Goal: Information Seeking & Learning: Check status

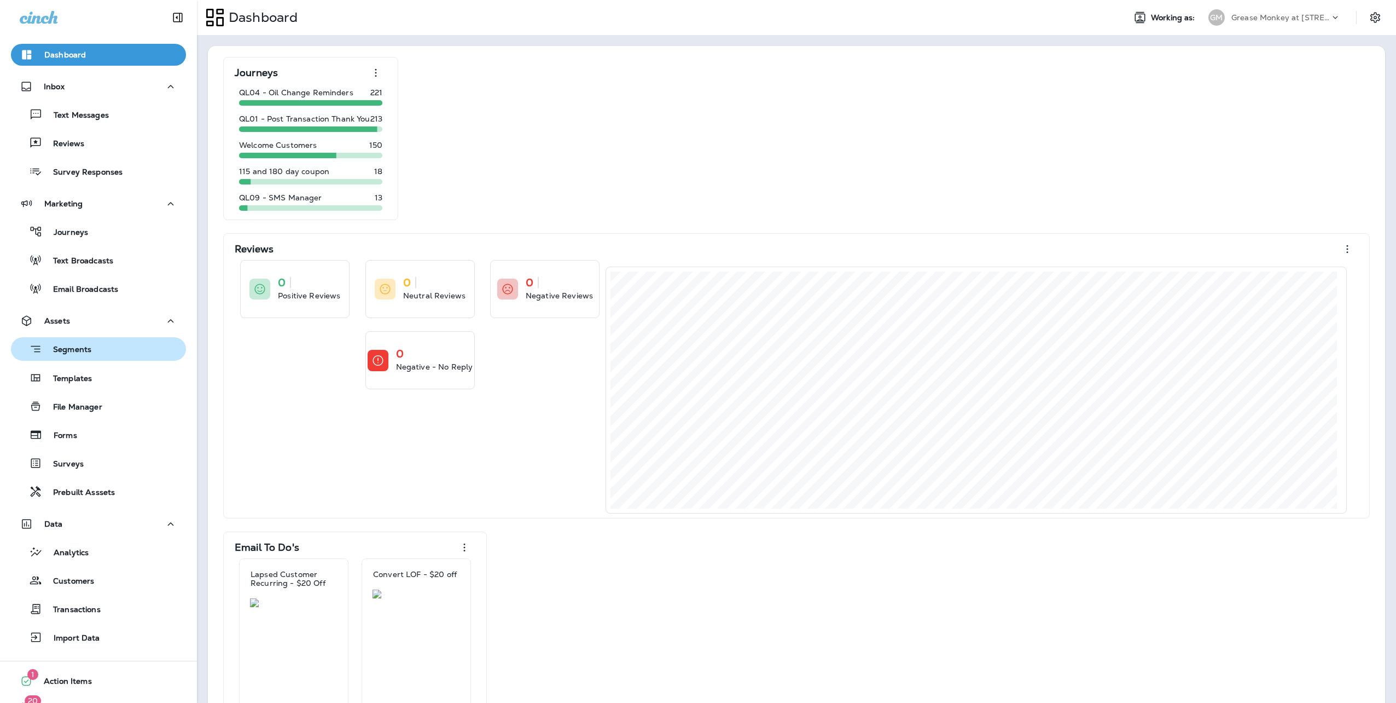
click at [74, 349] on p "Segments" at bounding box center [66, 350] width 49 height 11
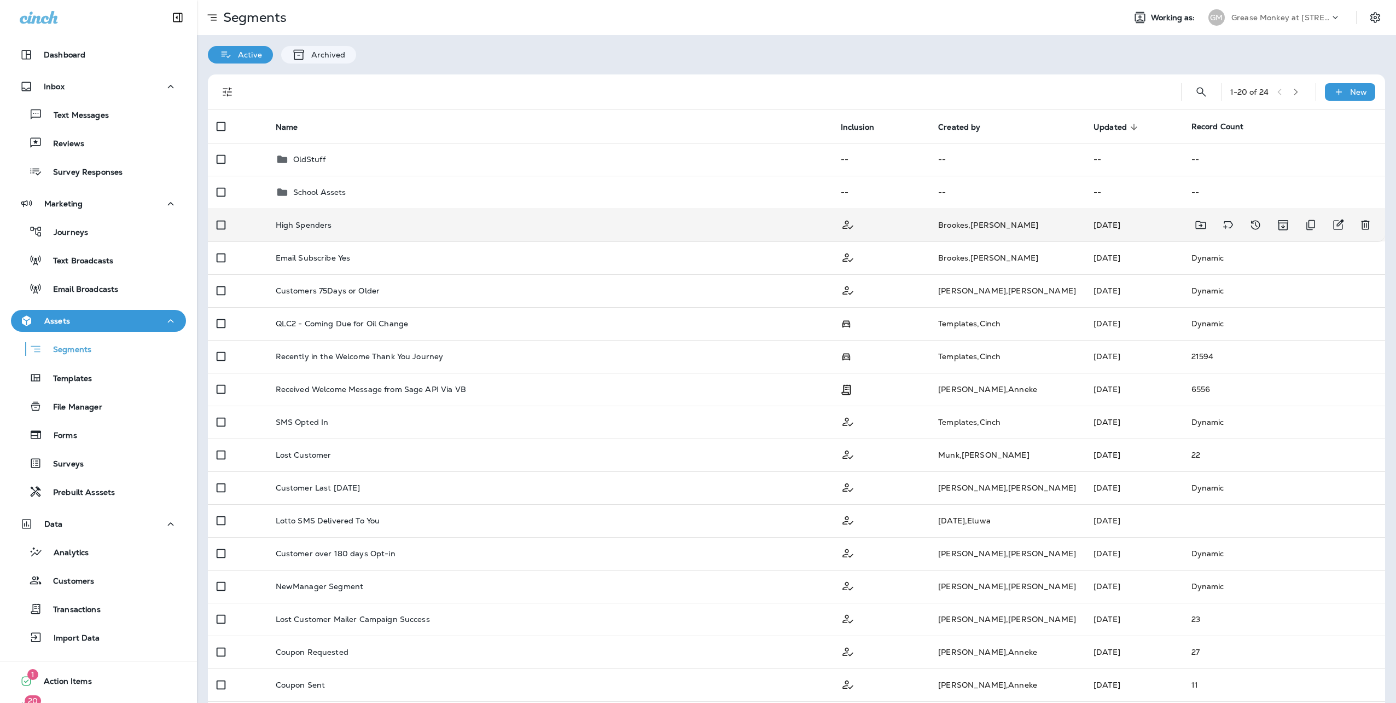
click at [323, 227] on p "High Spenders" at bounding box center [304, 225] width 56 height 9
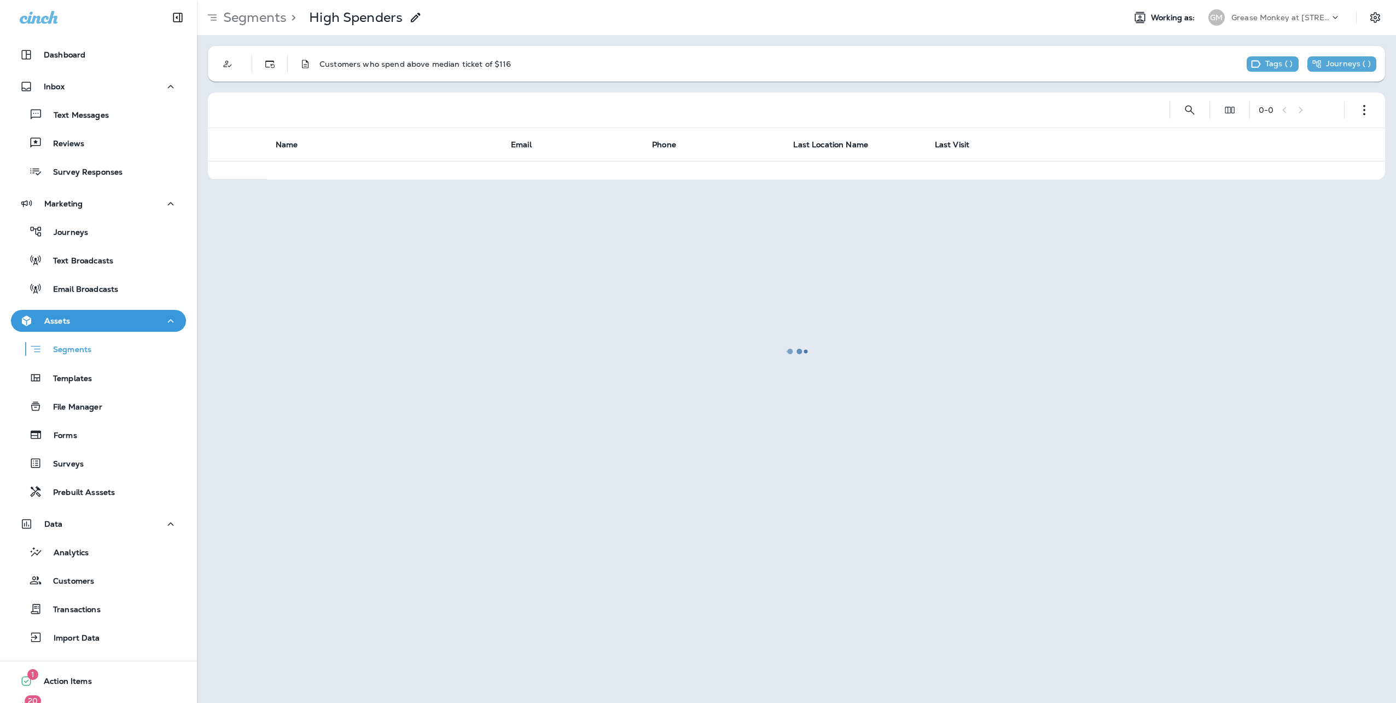
click at [258, 21] on div at bounding box center [796, 351] width 1197 height 700
click at [84, 347] on p "Segments" at bounding box center [66, 350] width 49 height 11
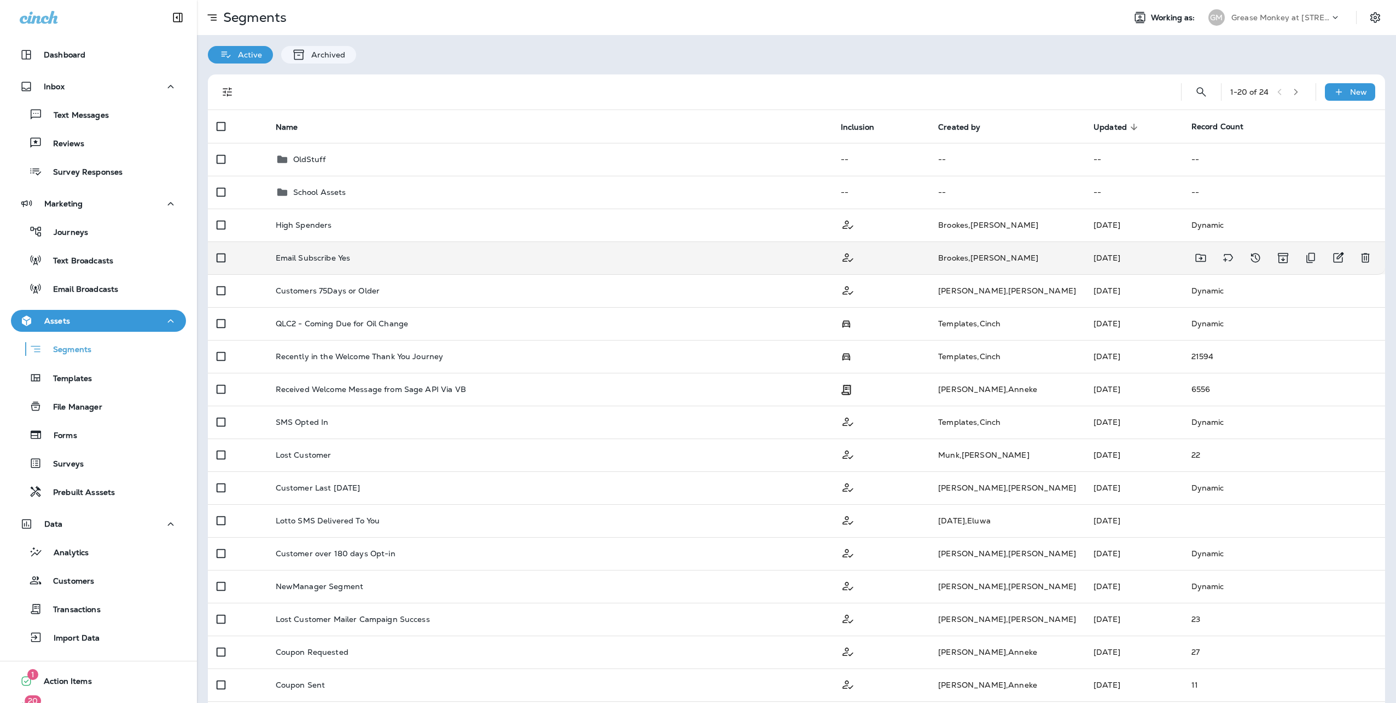
click at [310, 260] on p "Email Subscribe Yes" at bounding box center [313, 257] width 75 height 9
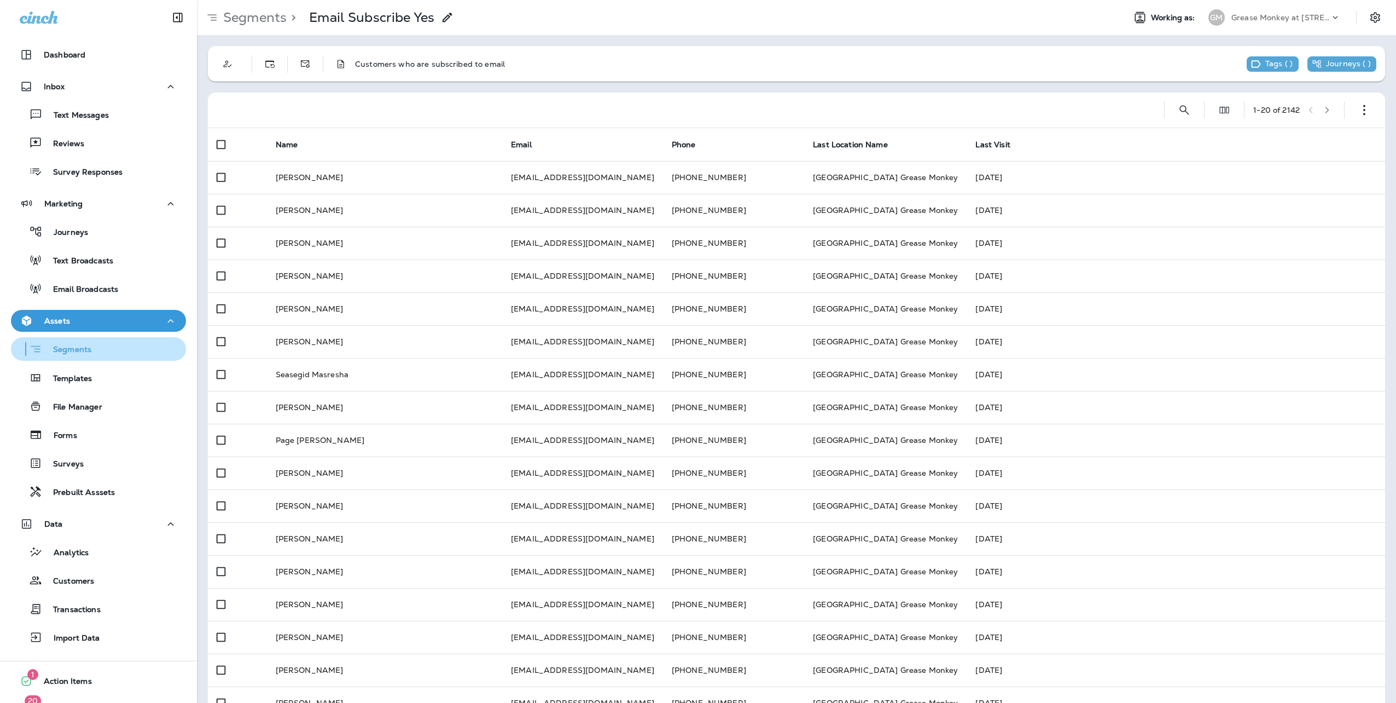
click at [66, 349] on p "Segments" at bounding box center [66, 350] width 49 height 11
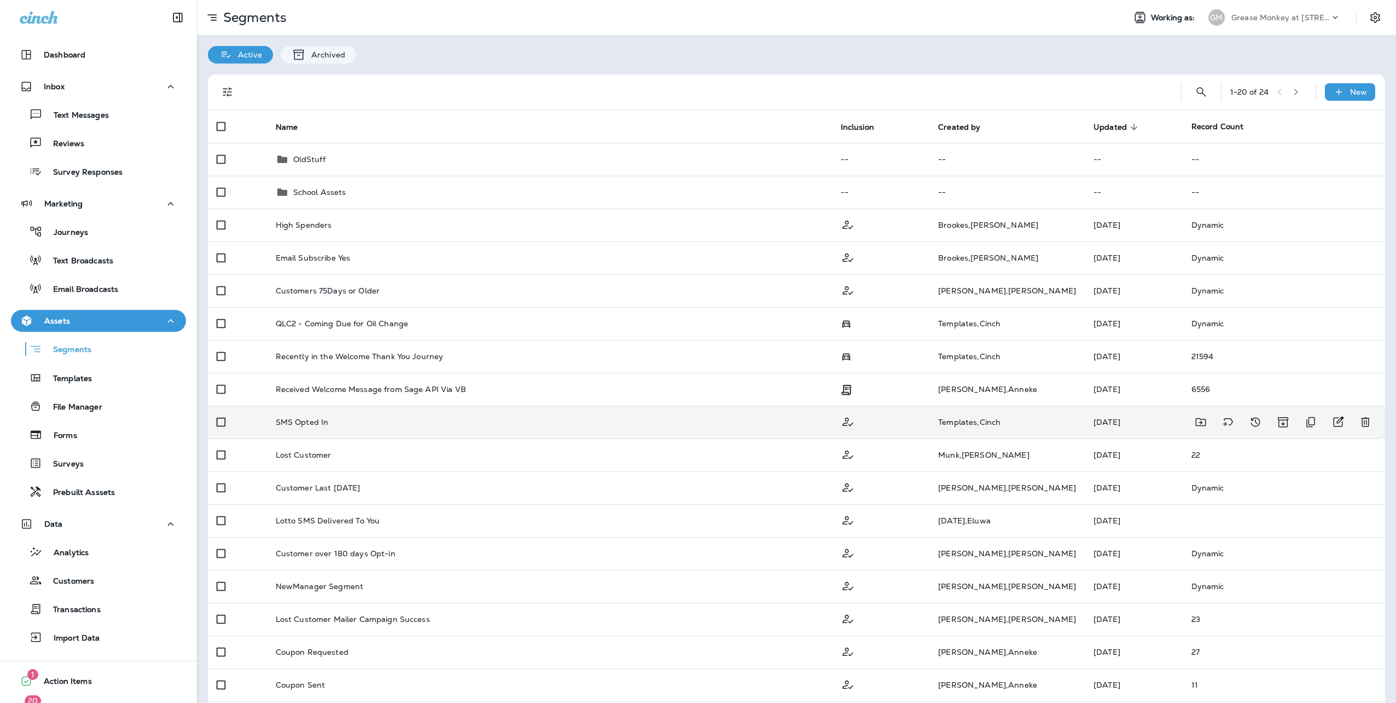
click at [340, 424] on div "SMS Opted In" at bounding box center [550, 422] width 548 height 9
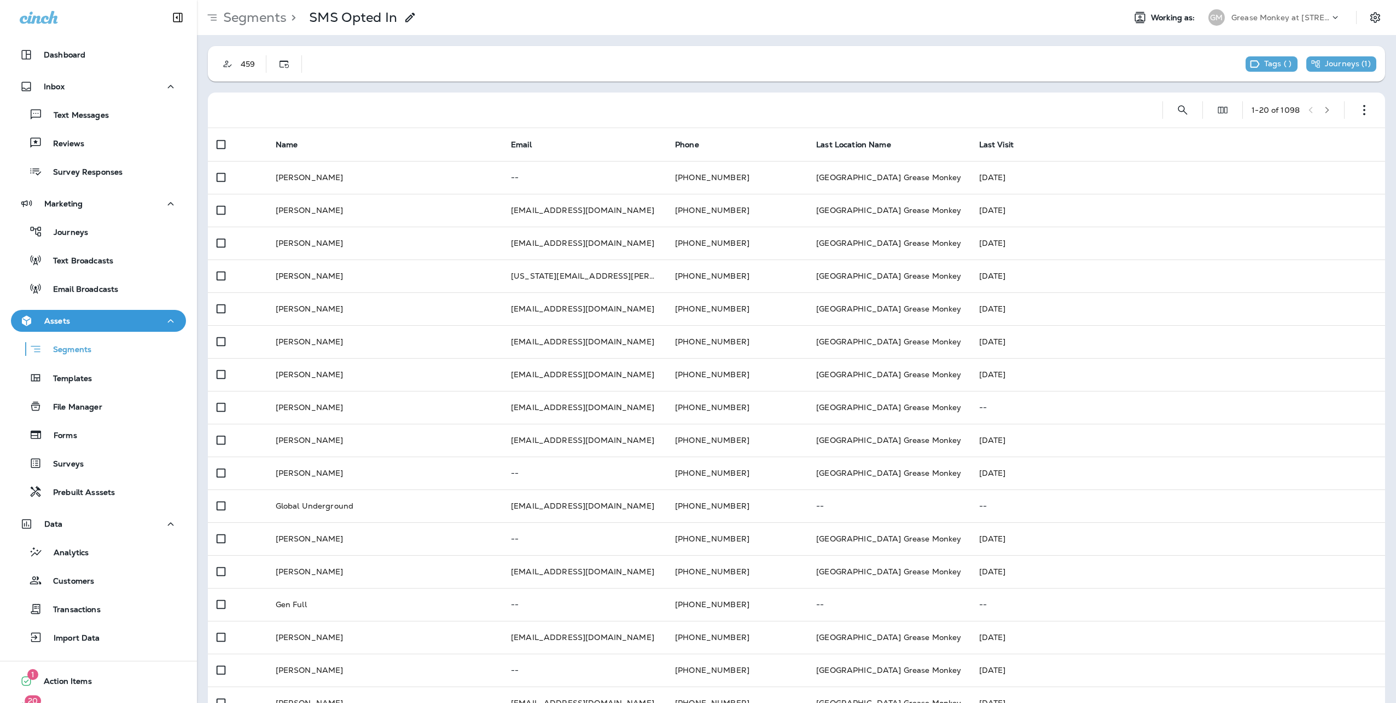
click at [439, 142] on th "Name" at bounding box center [384, 144] width 235 height 33
click at [1324, 110] on icon "button" at bounding box center [1328, 110] width 8 height 8
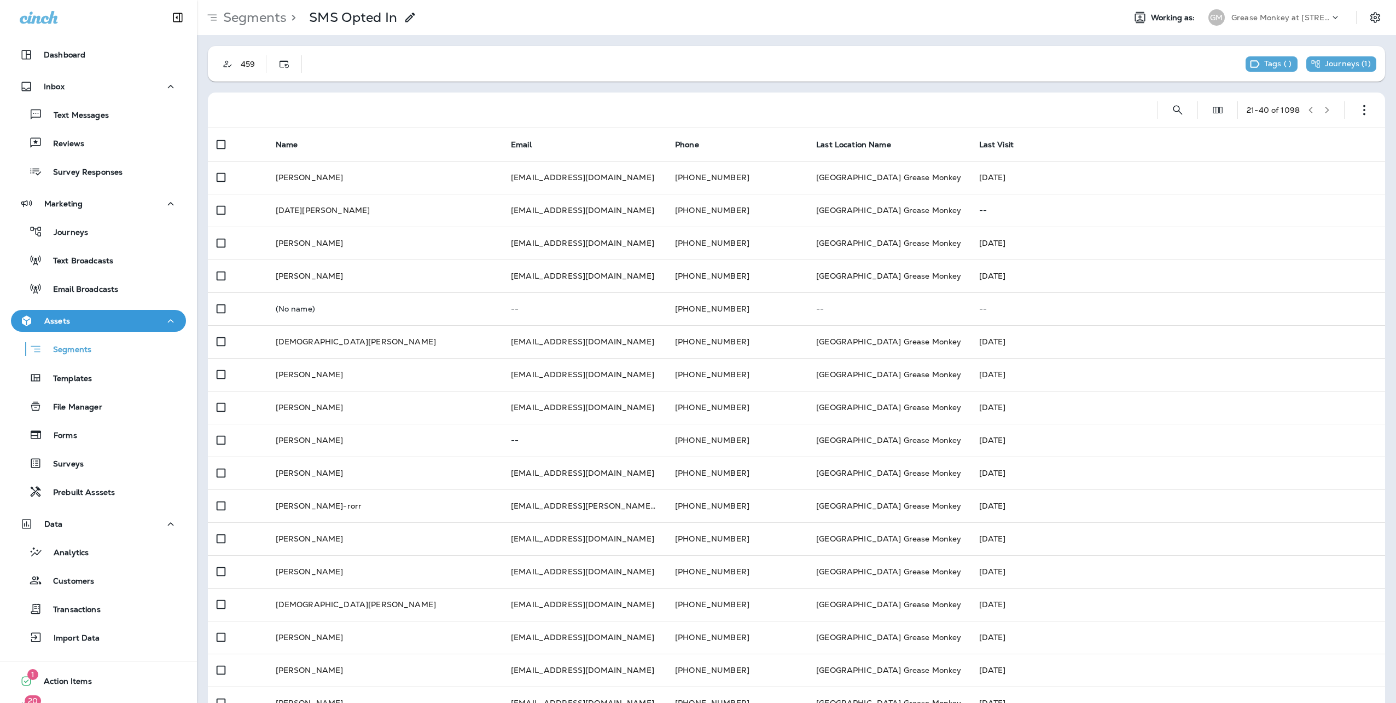
click at [1324, 110] on icon "button" at bounding box center [1328, 110] width 8 height 8
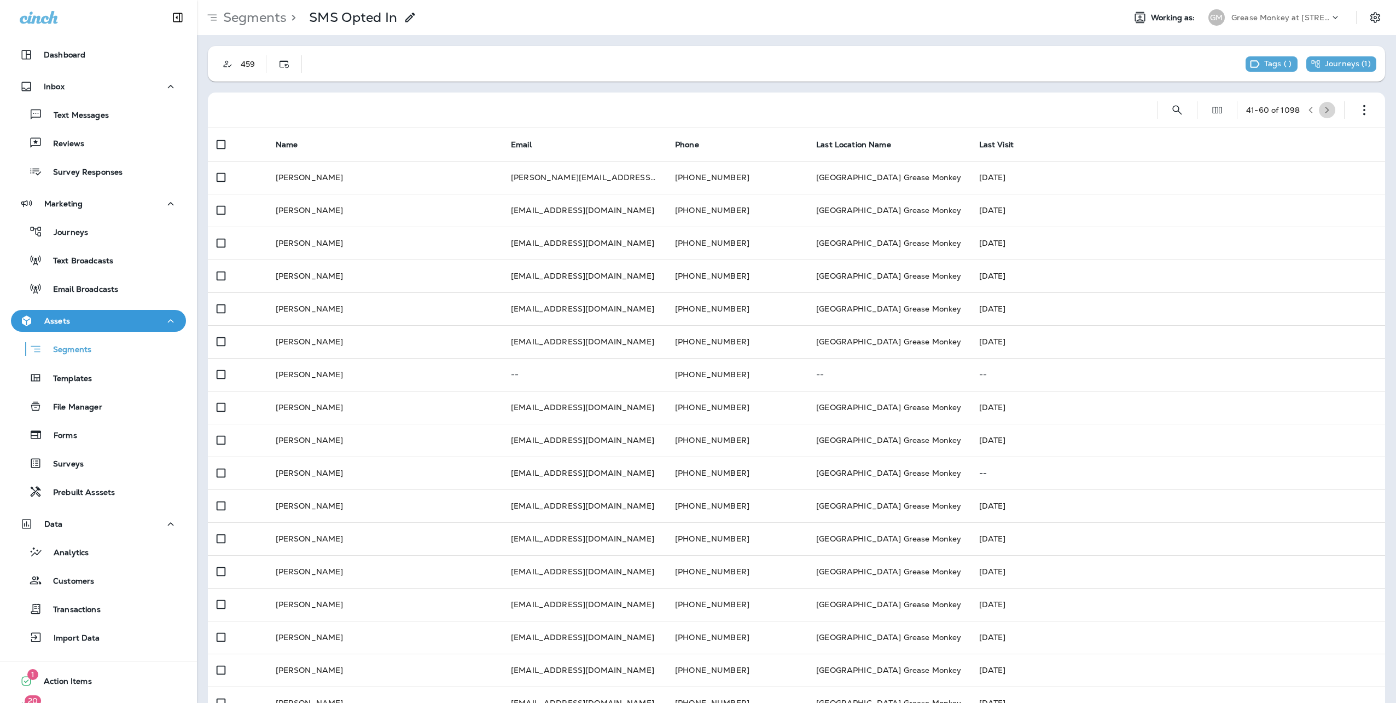
click at [1324, 110] on icon "button" at bounding box center [1328, 110] width 8 height 8
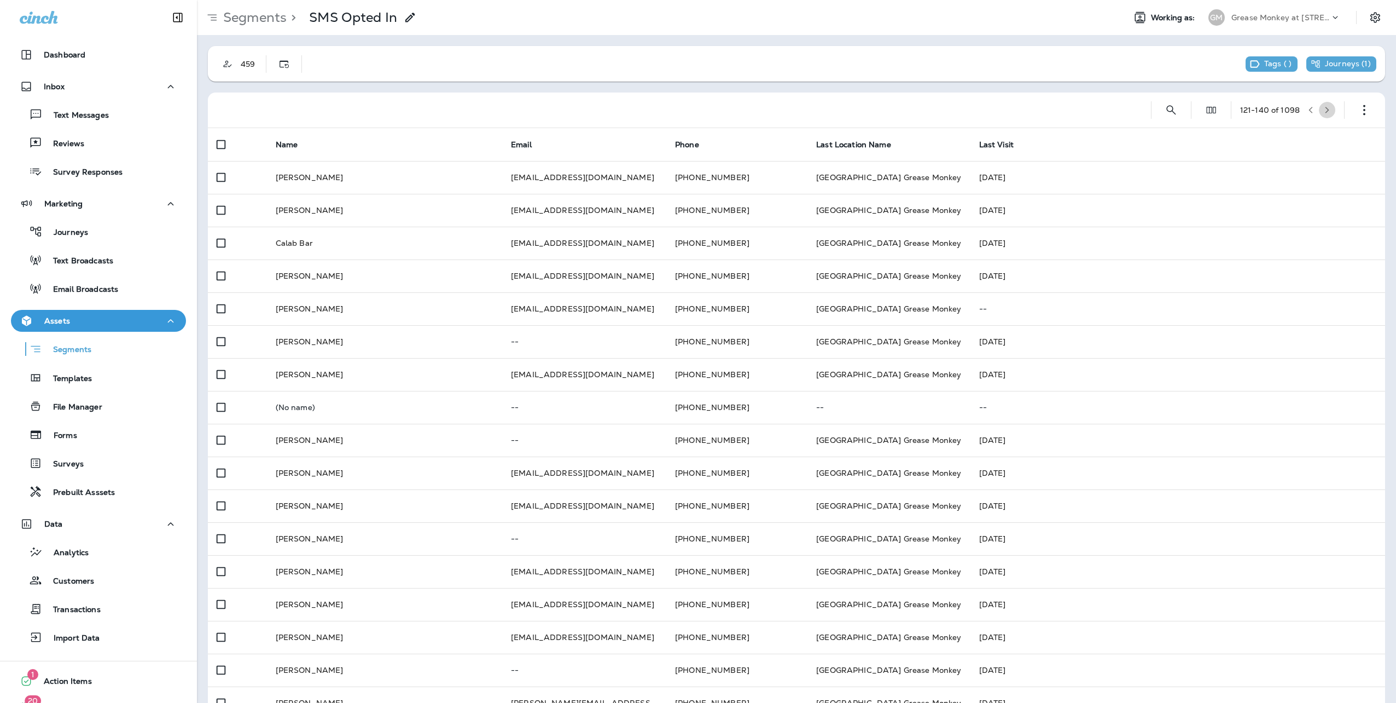
click at [1324, 110] on icon "button" at bounding box center [1328, 110] width 8 height 8
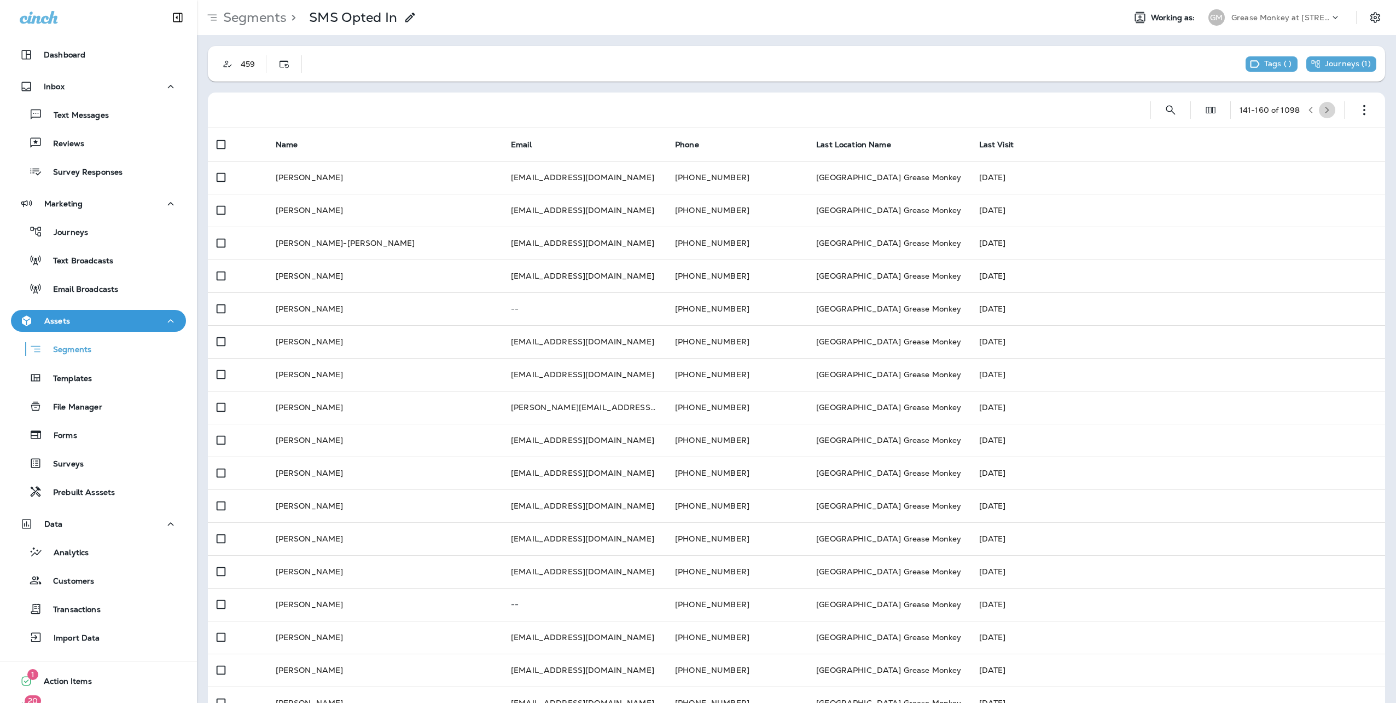
click at [1324, 110] on icon "button" at bounding box center [1328, 110] width 8 height 8
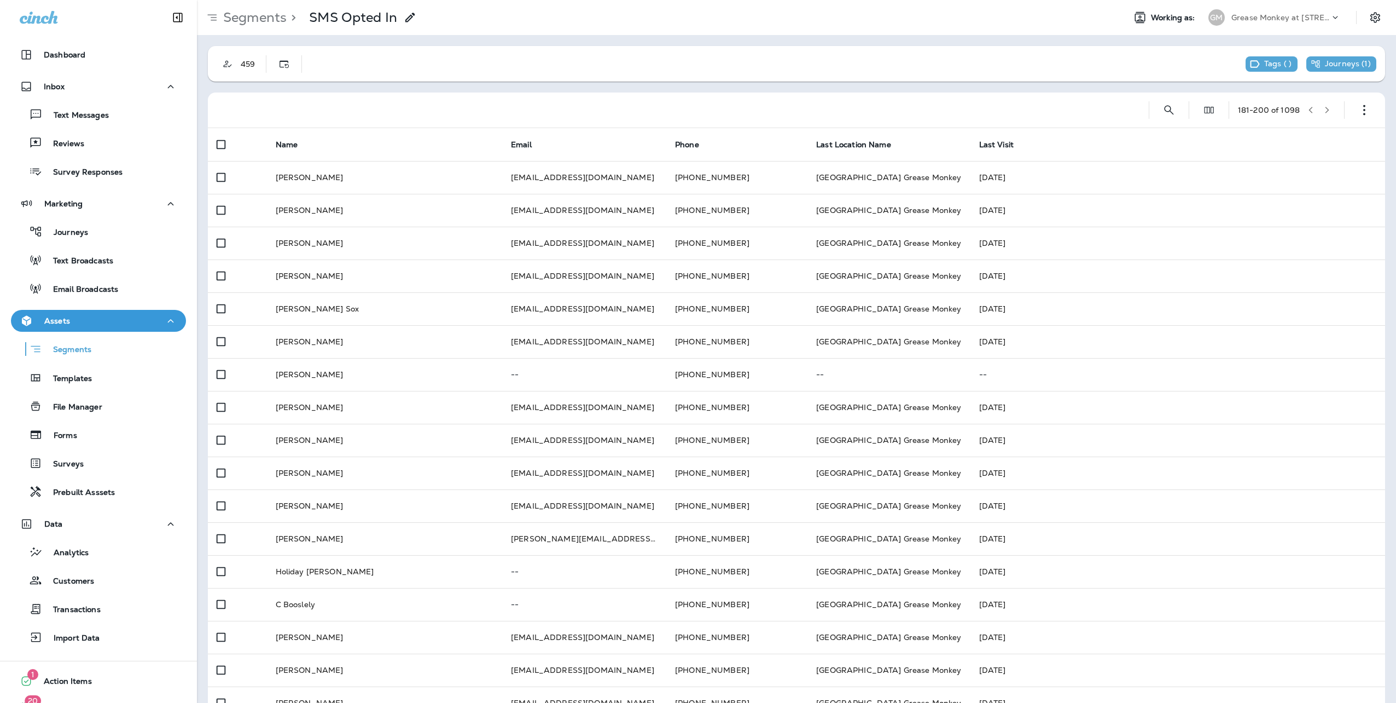
click at [1324, 110] on icon "button" at bounding box center [1328, 110] width 8 height 8
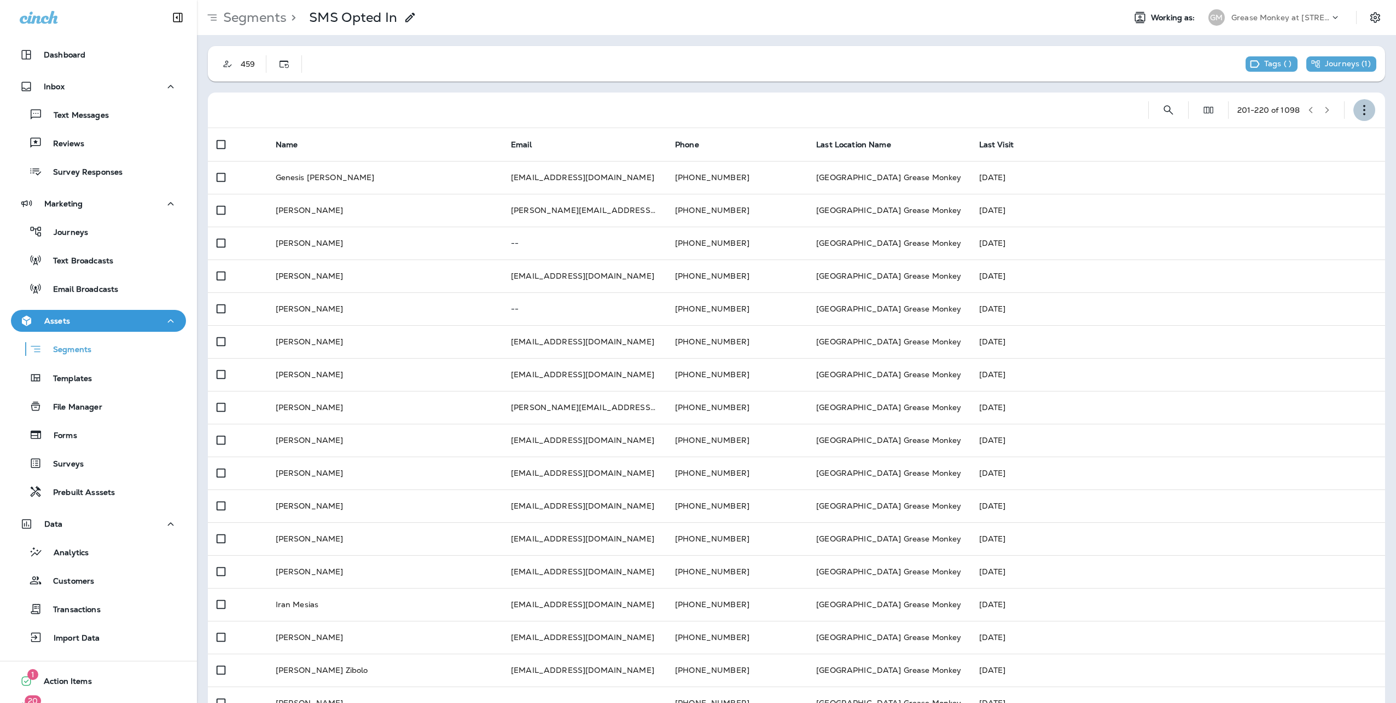
click at [1359, 111] on icon "button" at bounding box center [1364, 110] width 11 height 11
click at [1301, 193] on p "Export Customers" at bounding box center [1292, 191] width 73 height 9
click at [34, 36] on button "Cancel" at bounding box center [17, 30] width 34 height 12
click at [1359, 107] on icon "button" at bounding box center [1364, 110] width 11 height 11
click at [1123, 118] on div "201 - 220 of 1098" at bounding box center [799, 109] width 1164 height 35
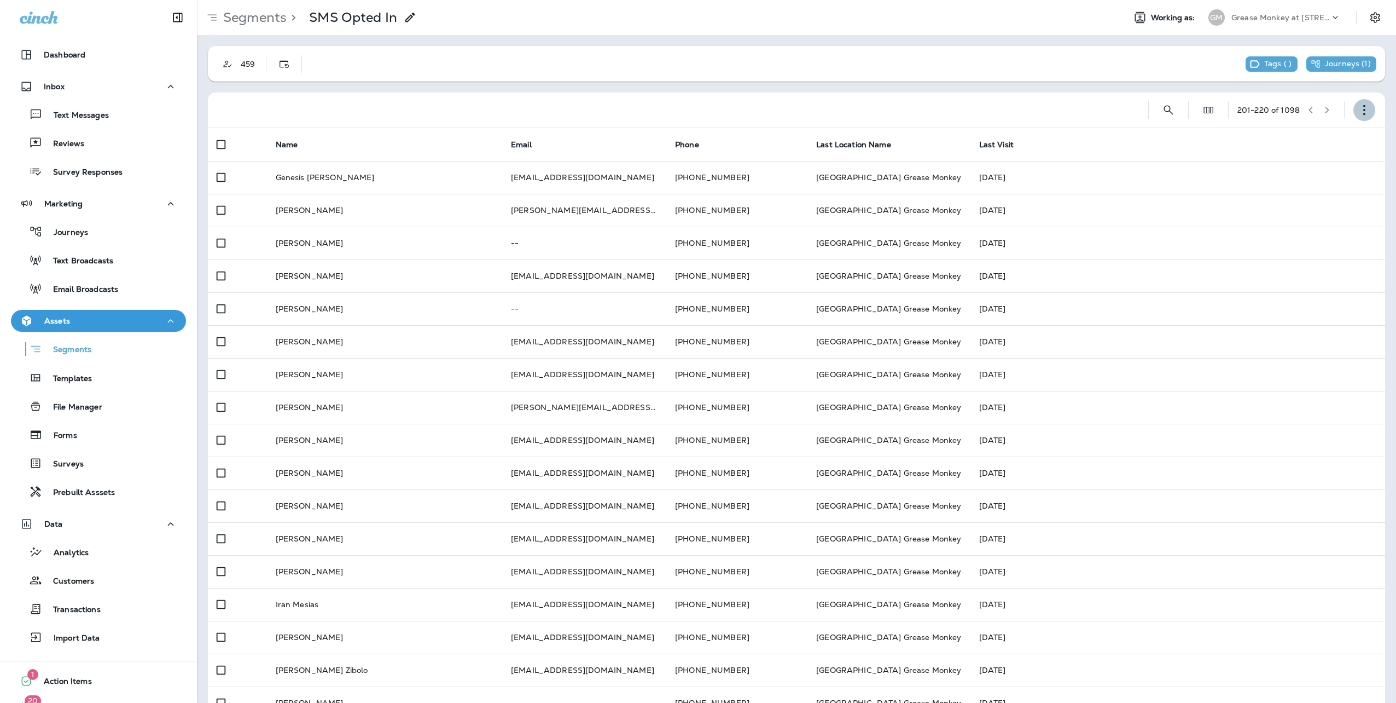
click at [1359, 108] on icon "button" at bounding box center [1364, 110] width 11 height 11
click at [1266, 188] on p "Export Customers" at bounding box center [1292, 191] width 73 height 9
click at [39, 48] on button "Confirm" at bounding box center [19, 42] width 39 height 12
click at [55, 97] on span "First Name" at bounding box center [34, 92] width 41 height 10
click at [54, 101] on div "Last Name" at bounding box center [34, 95] width 40 height 14
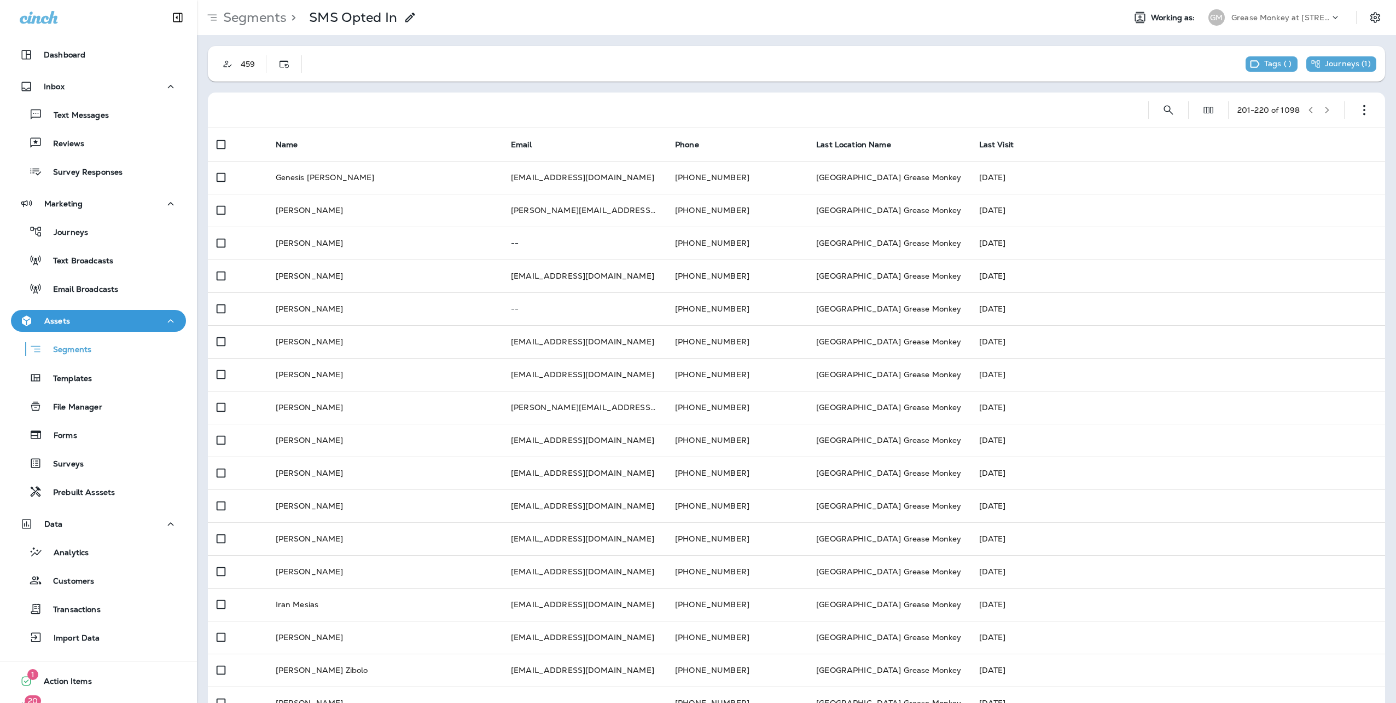
click at [34, 116] on div "Email" at bounding box center [24, 109] width 21 height 14
click at [38, 101] on div "Phone" at bounding box center [26, 95] width 24 height 14
click at [67, 677] on button "Export" at bounding box center [50, 683] width 33 height 12
click at [271, 79] on div "459 Tags ( ) Journeys ( 1 )" at bounding box center [797, 64] width 1178 height 36
click at [255, 14] on p "Segments" at bounding box center [253, 17] width 68 height 16
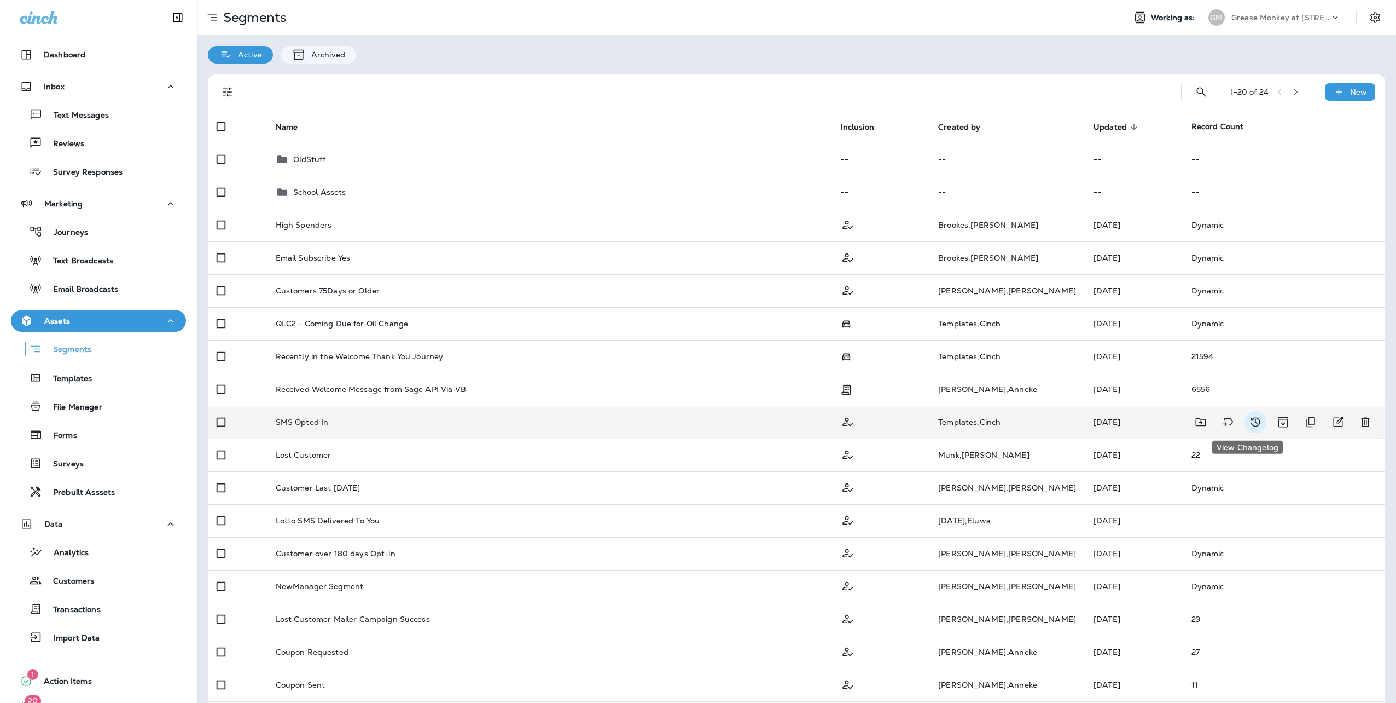
click at [1250, 417] on icon "View Changelog" at bounding box center [1255, 421] width 13 height 13
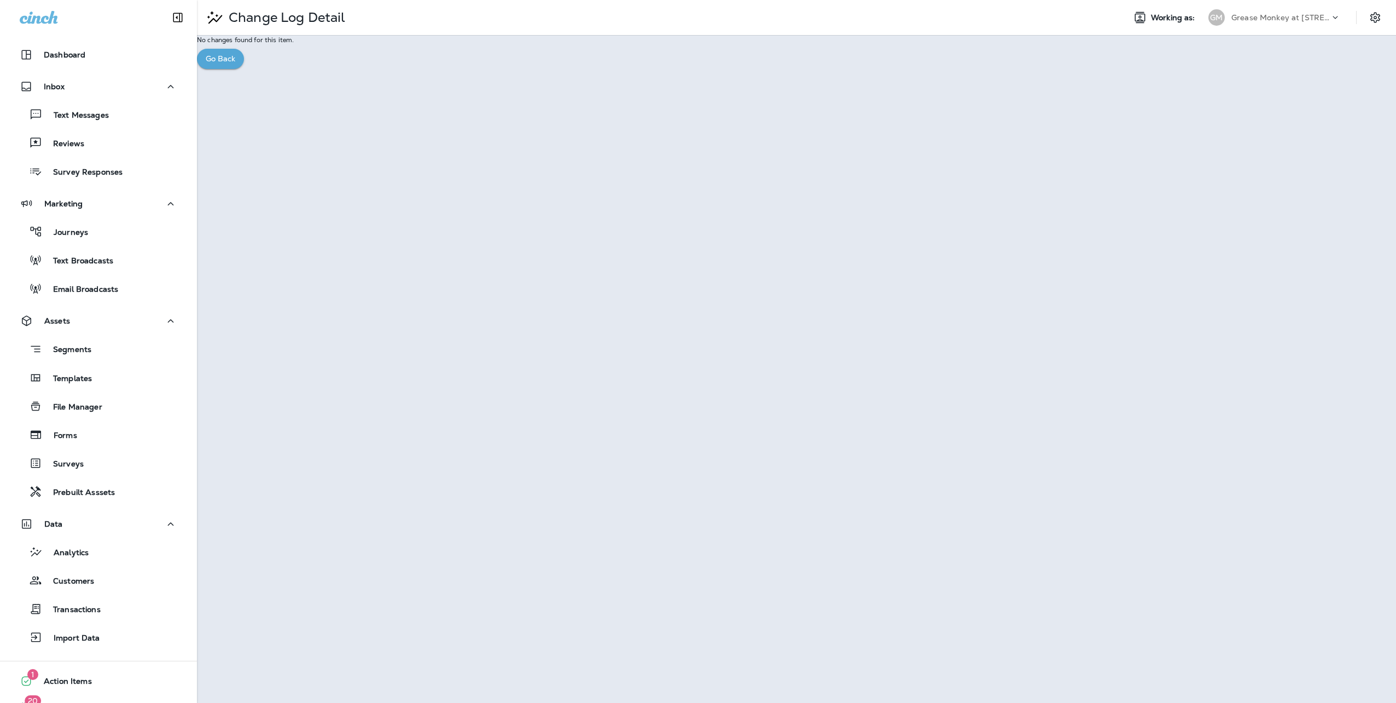
click at [244, 69] on button "Go Back" at bounding box center [220, 59] width 47 height 20
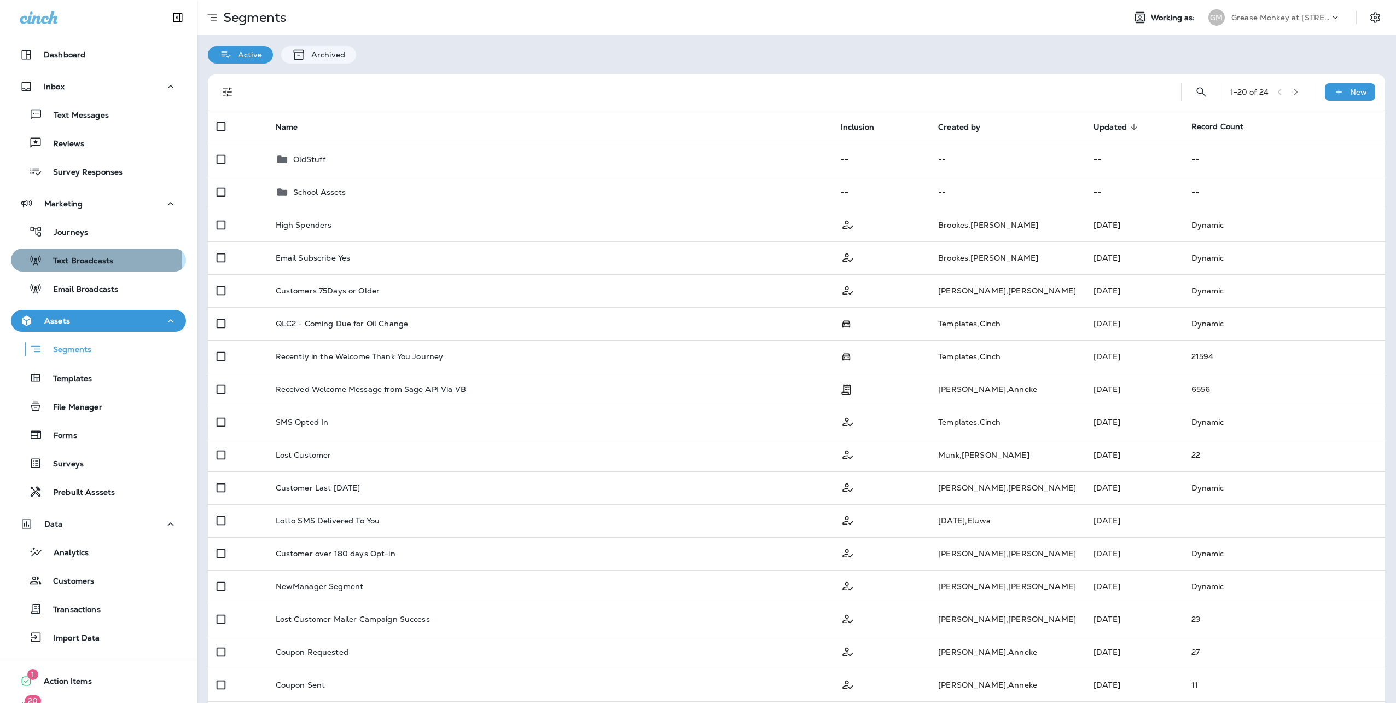
click at [90, 259] on p "Text Broadcasts" at bounding box center [77, 261] width 71 height 10
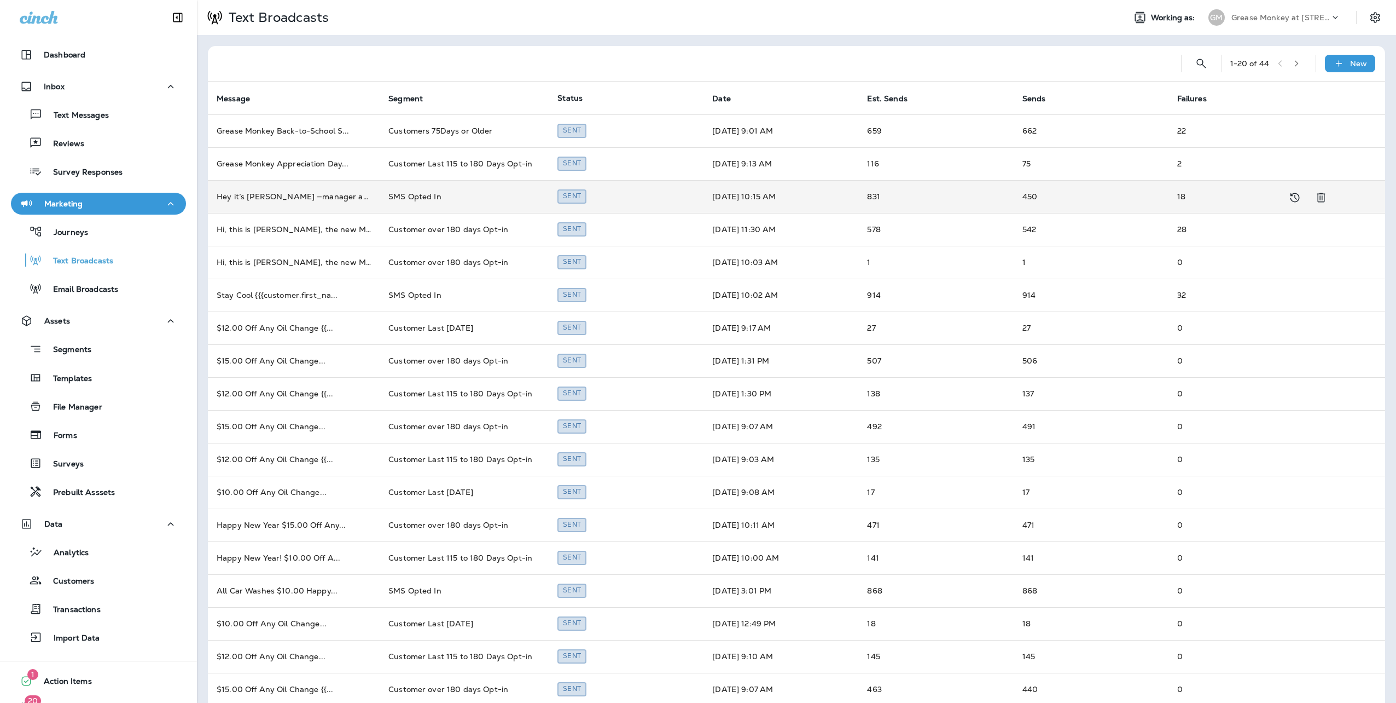
click at [458, 193] on td "SMS Opted In" at bounding box center [464, 196] width 169 height 33
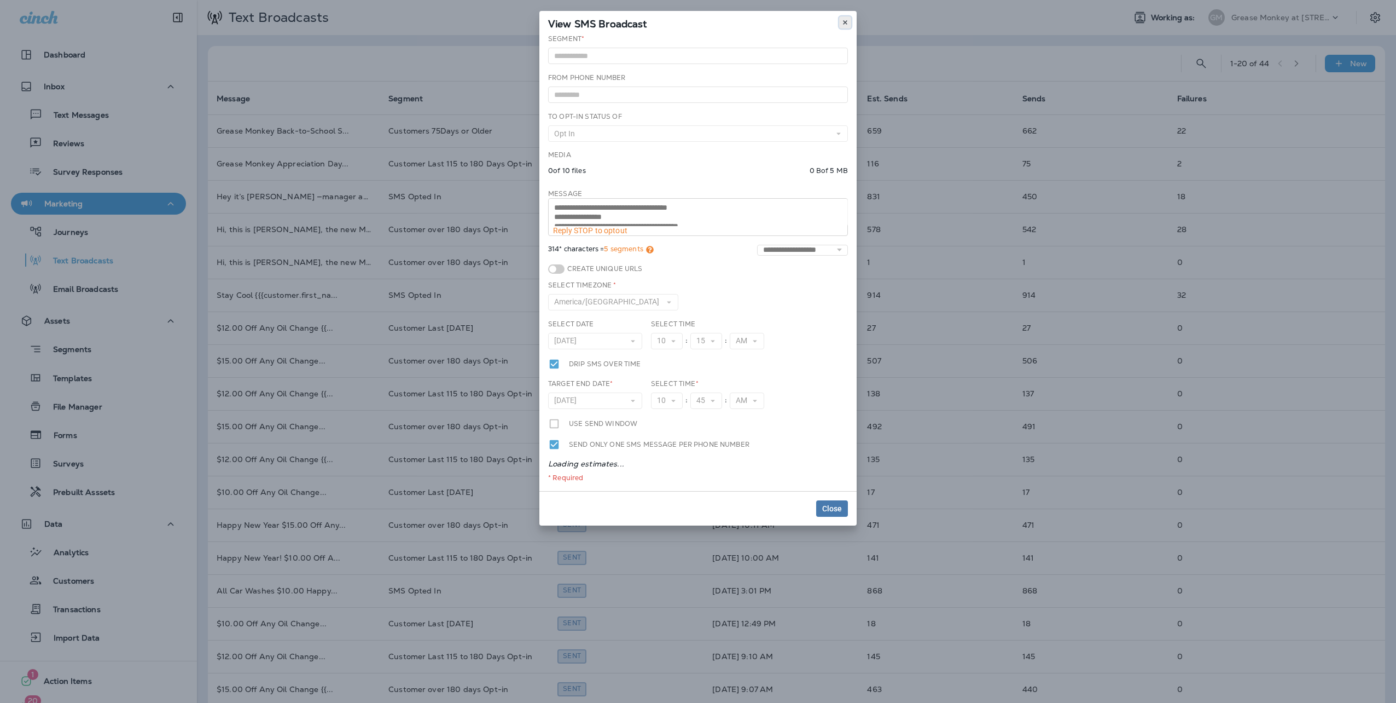
click at [848, 20] on icon at bounding box center [845, 22] width 7 height 7
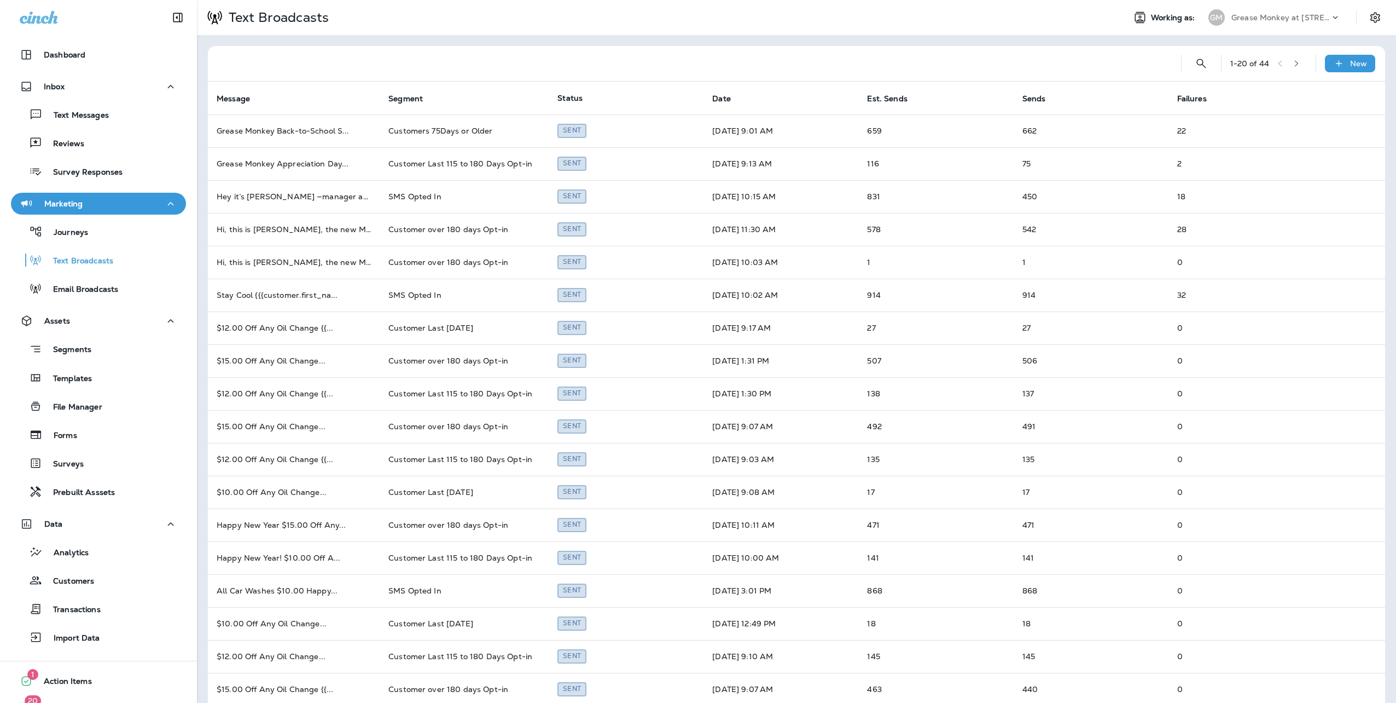
click at [544, 31] on div "Text Broadcasts" at bounding box center [656, 17] width 919 height 27
click at [63, 235] on p "Journeys" at bounding box center [65, 233] width 45 height 10
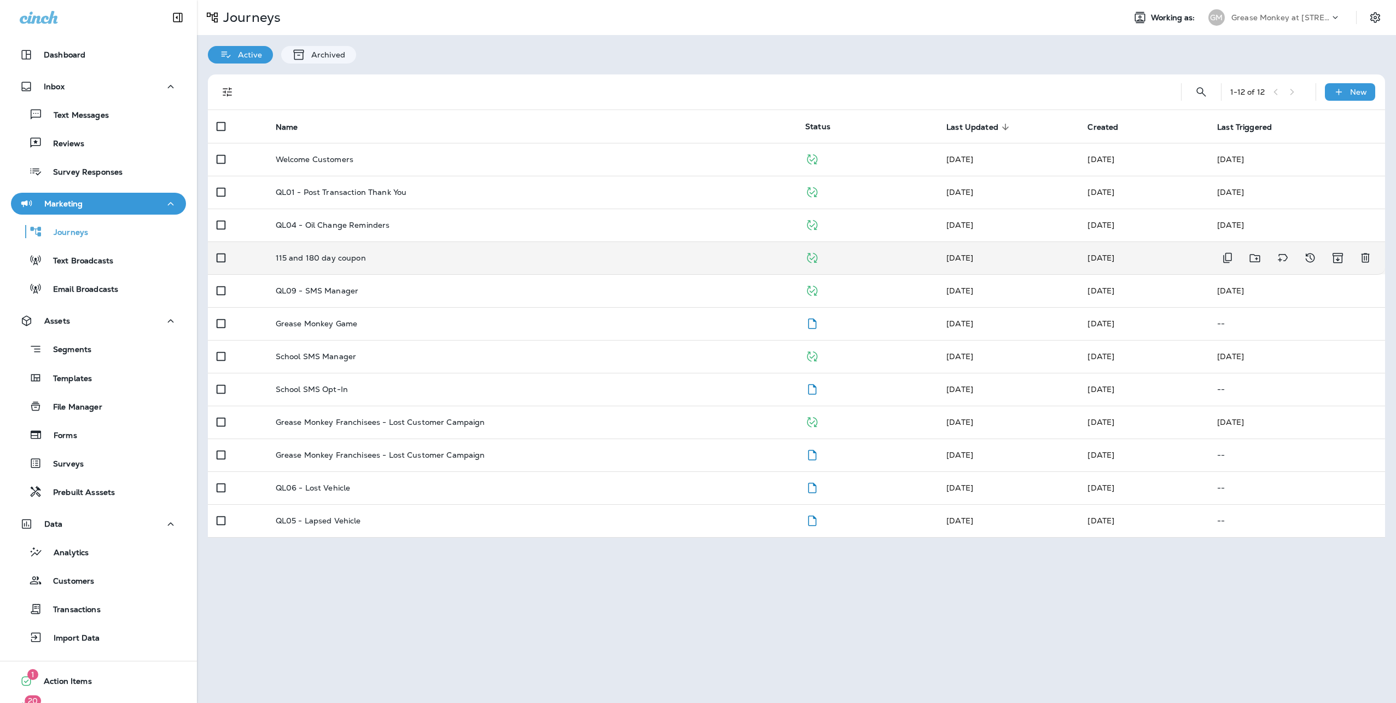
click at [348, 252] on td "115 and 180 day coupon" at bounding box center [532, 257] width 530 height 33
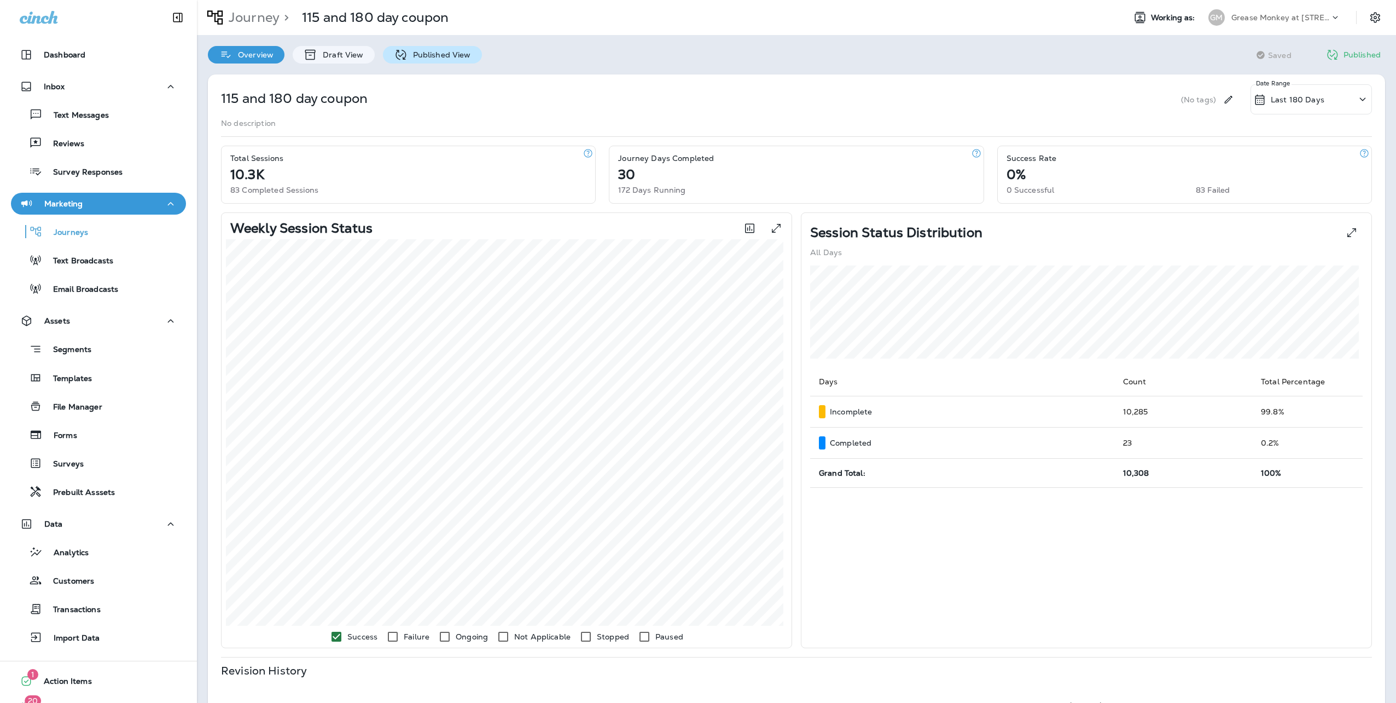
click at [430, 51] on p "Published View" at bounding box center [439, 54] width 63 height 9
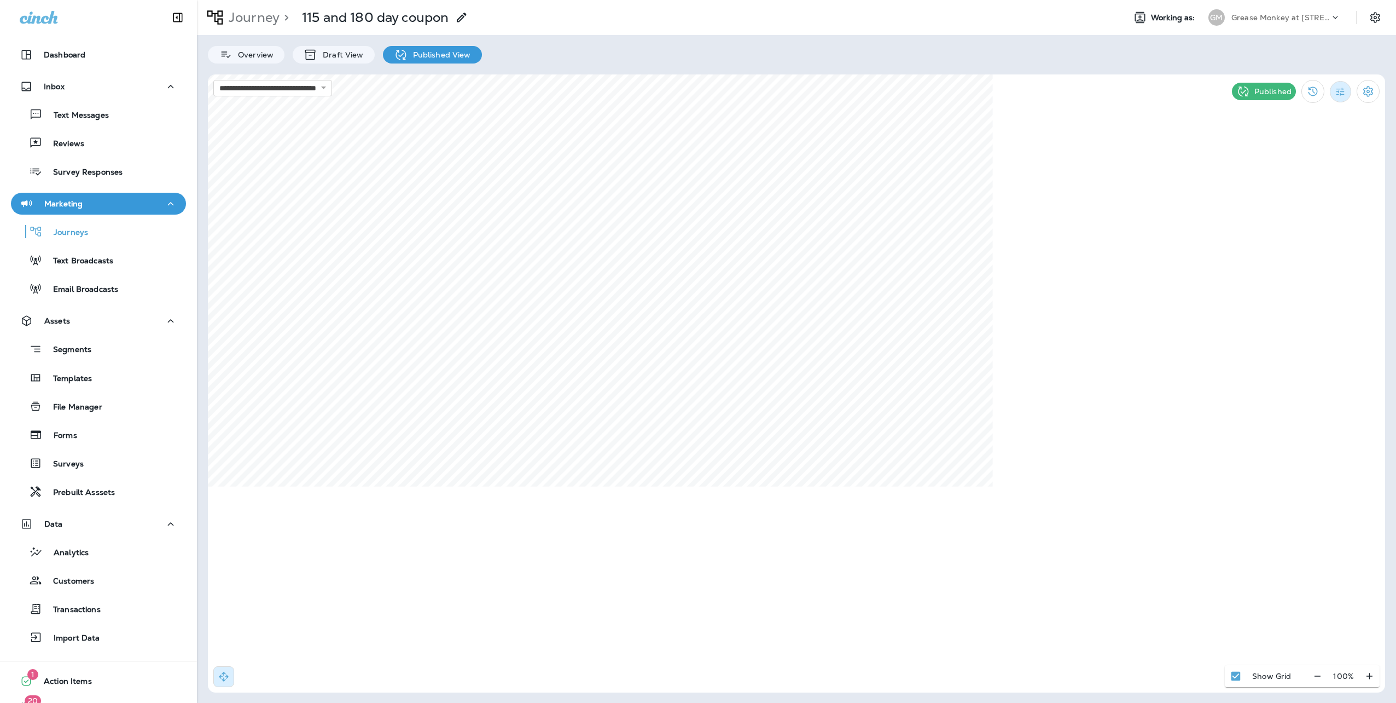
click at [1341, 90] on icon "Filter Statistics" at bounding box center [1340, 91] width 11 height 11
click at [1343, 92] on icon "Filter Statistics" at bounding box center [1340, 91] width 11 height 11
click at [1274, 217] on p "Date Range" at bounding box center [1288, 221] width 45 height 9
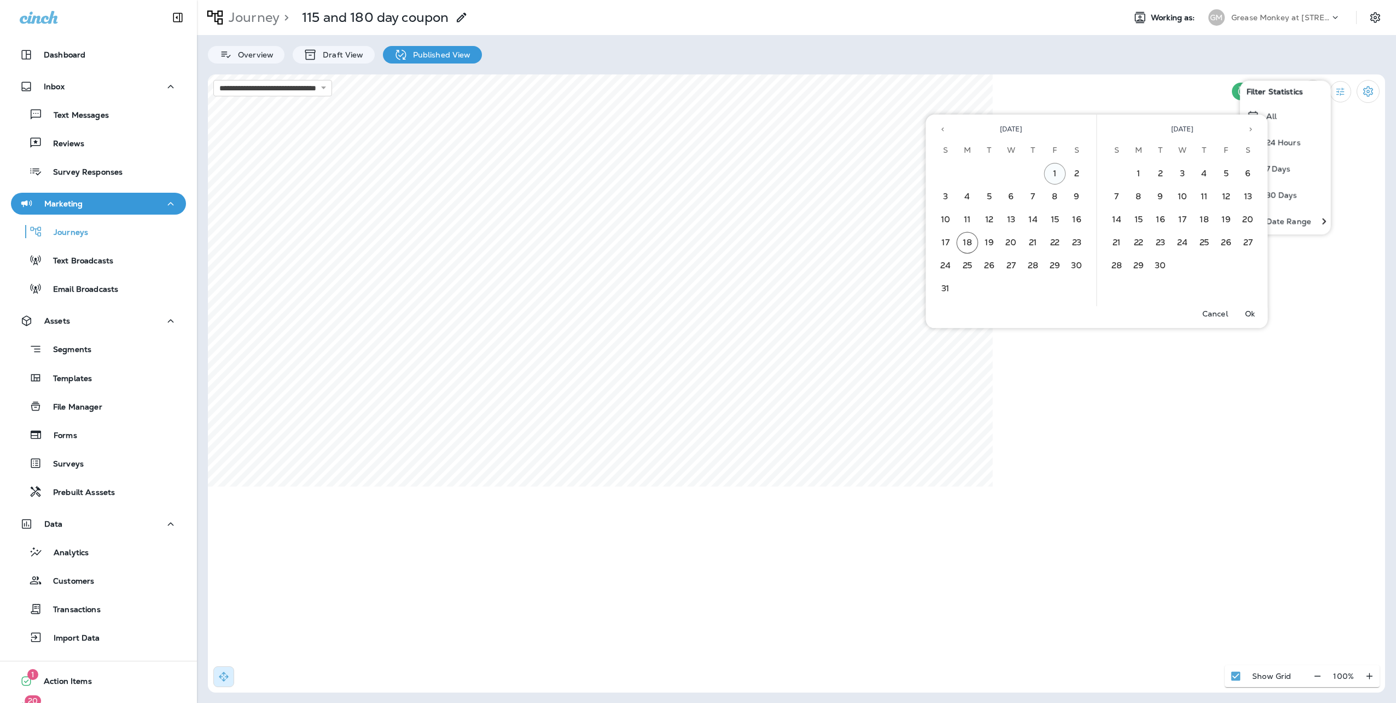
click at [1057, 171] on button "1" at bounding box center [1056, 174] width 22 height 22
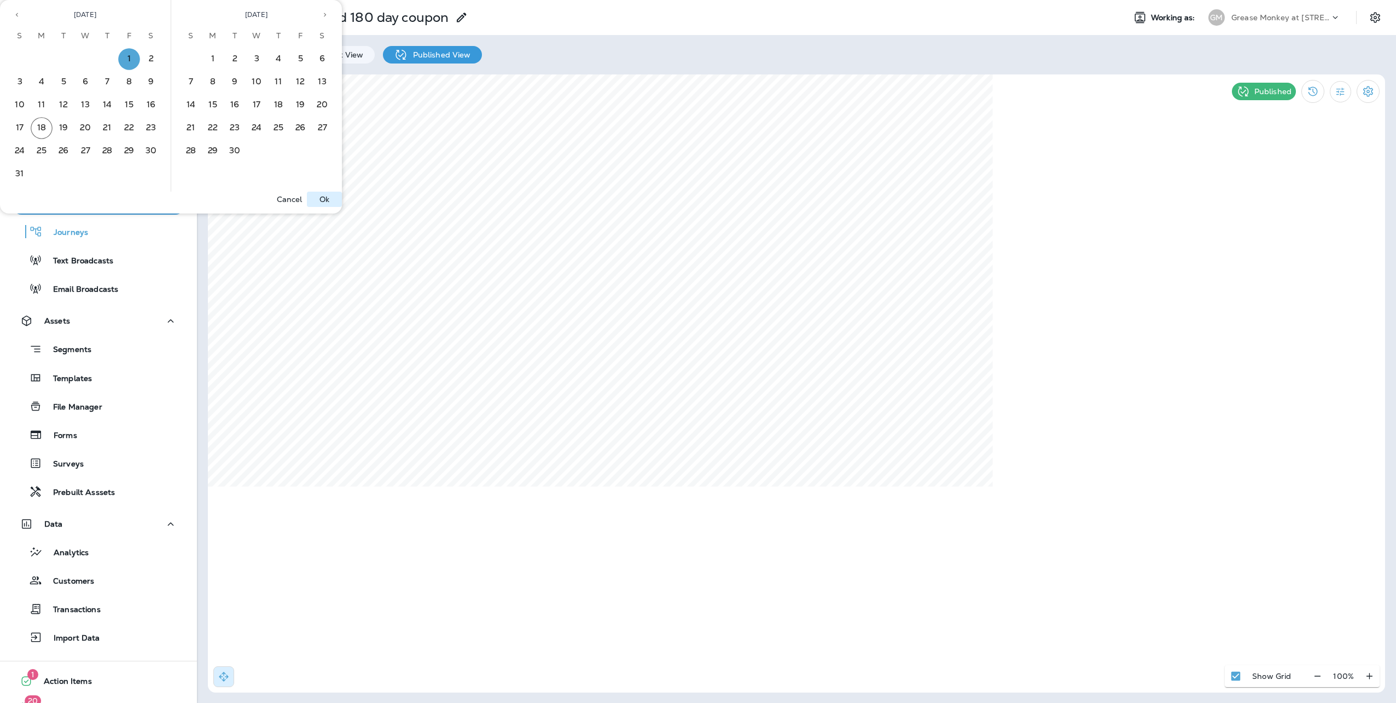
click at [333, 196] on button "Ok" at bounding box center [324, 199] width 35 height 15
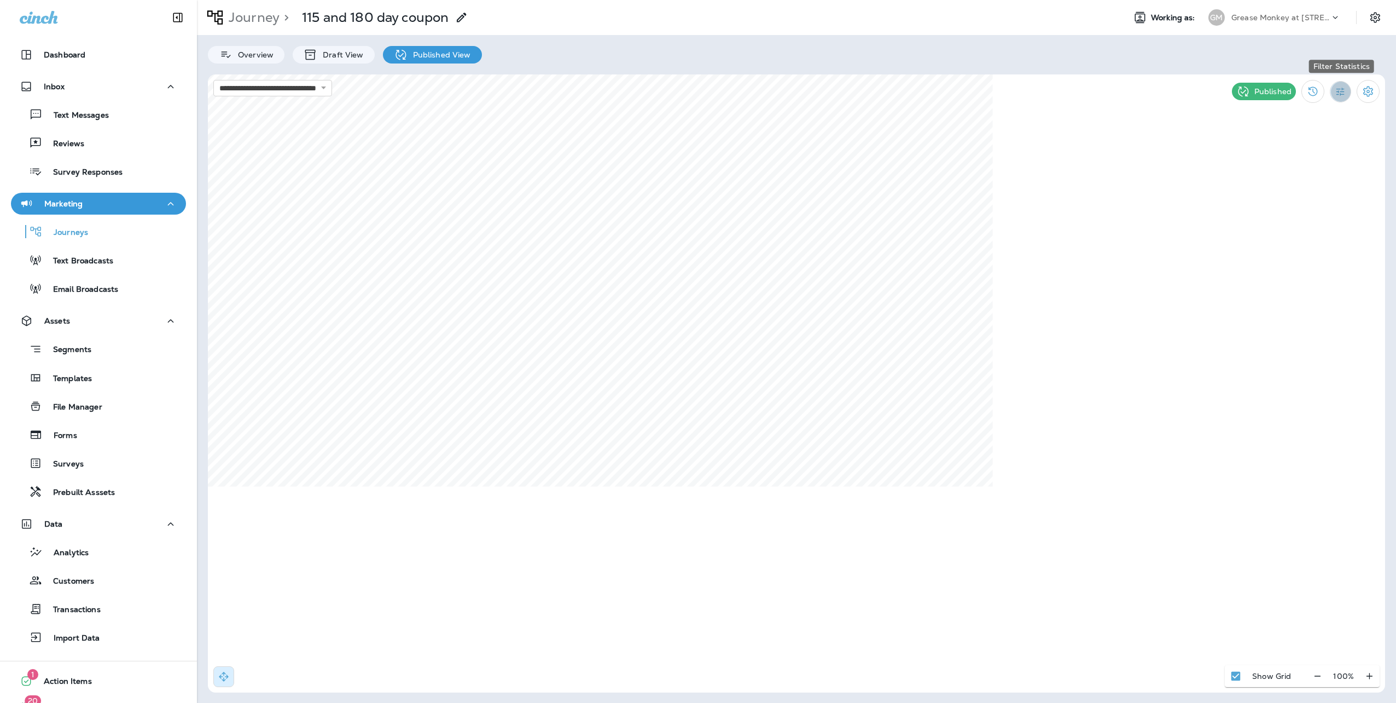
click at [1340, 92] on icon "Filter Statistics" at bounding box center [1341, 92] width 8 height 8
click at [1290, 213] on div "Date Range" at bounding box center [1279, 221] width 78 height 26
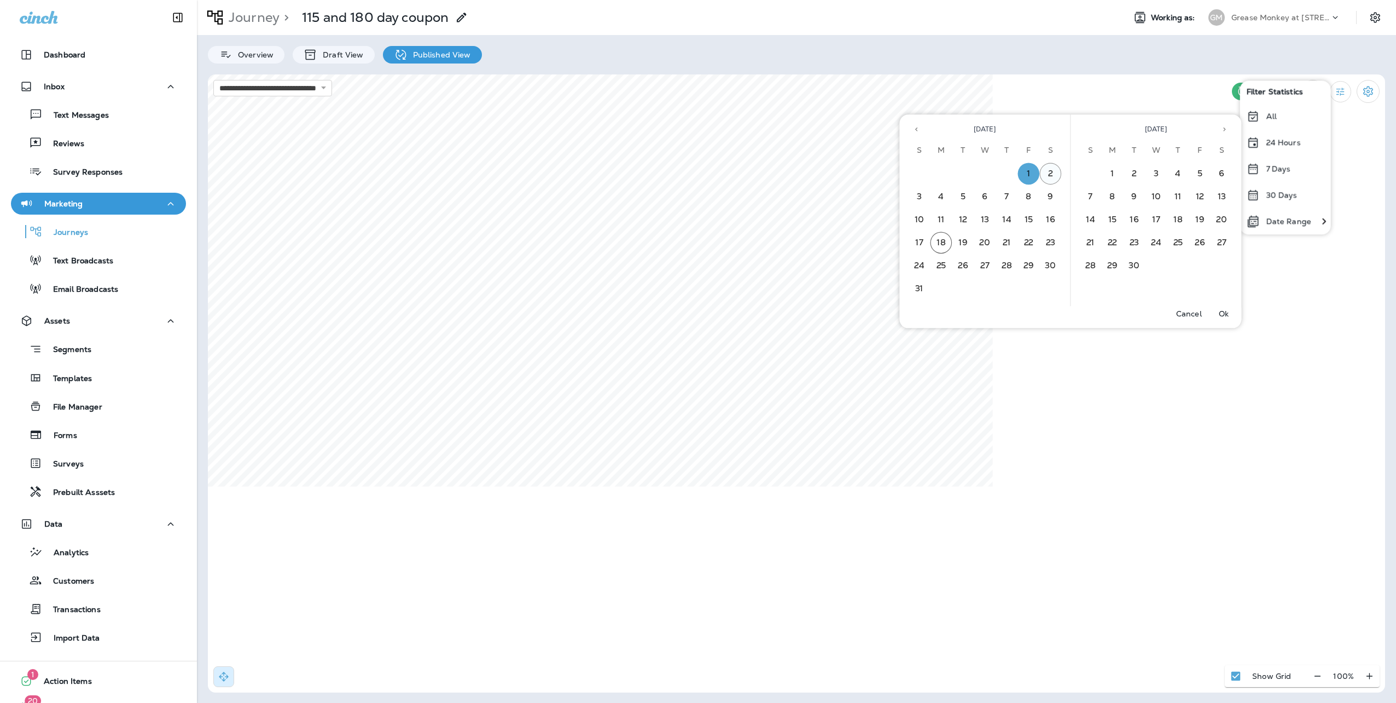
click at [1047, 173] on button "2" at bounding box center [1051, 174] width 22 height 22
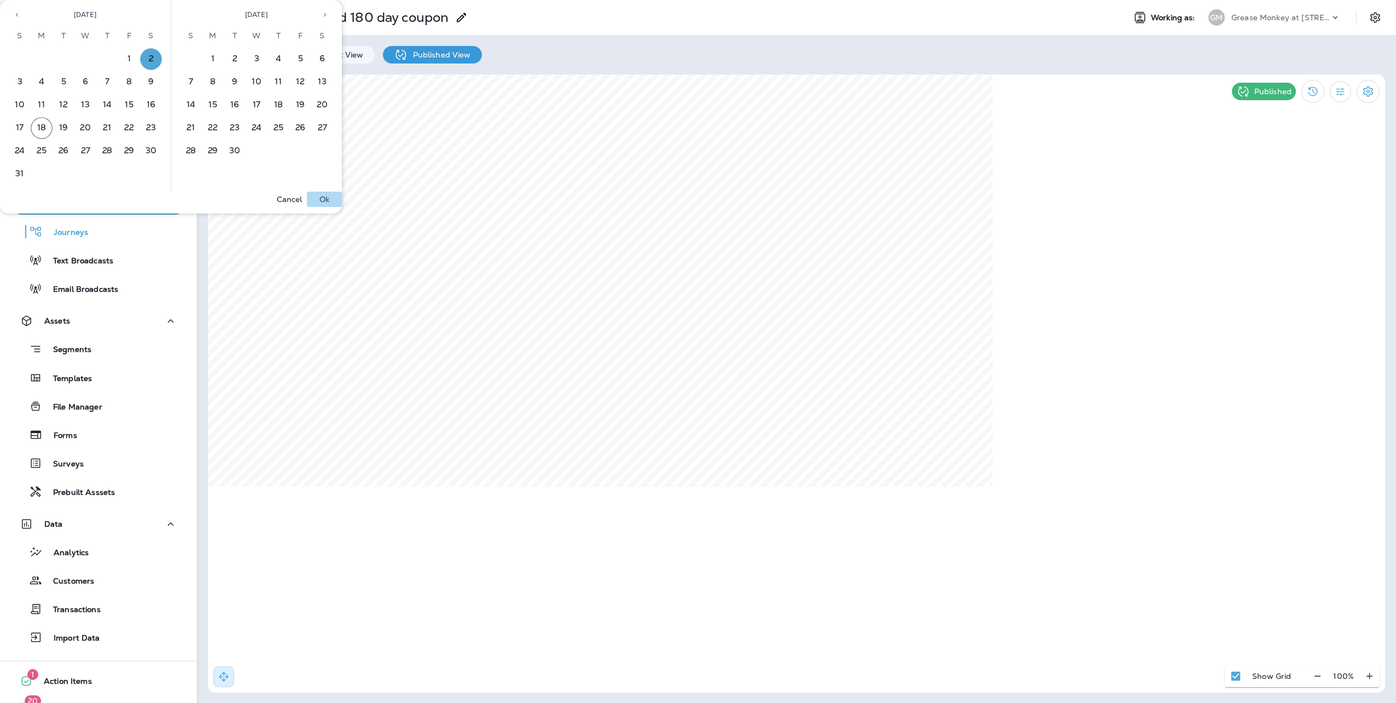
click at [324, 197] on p "Ok" at bounding box center [325, 199] width 10 height 9
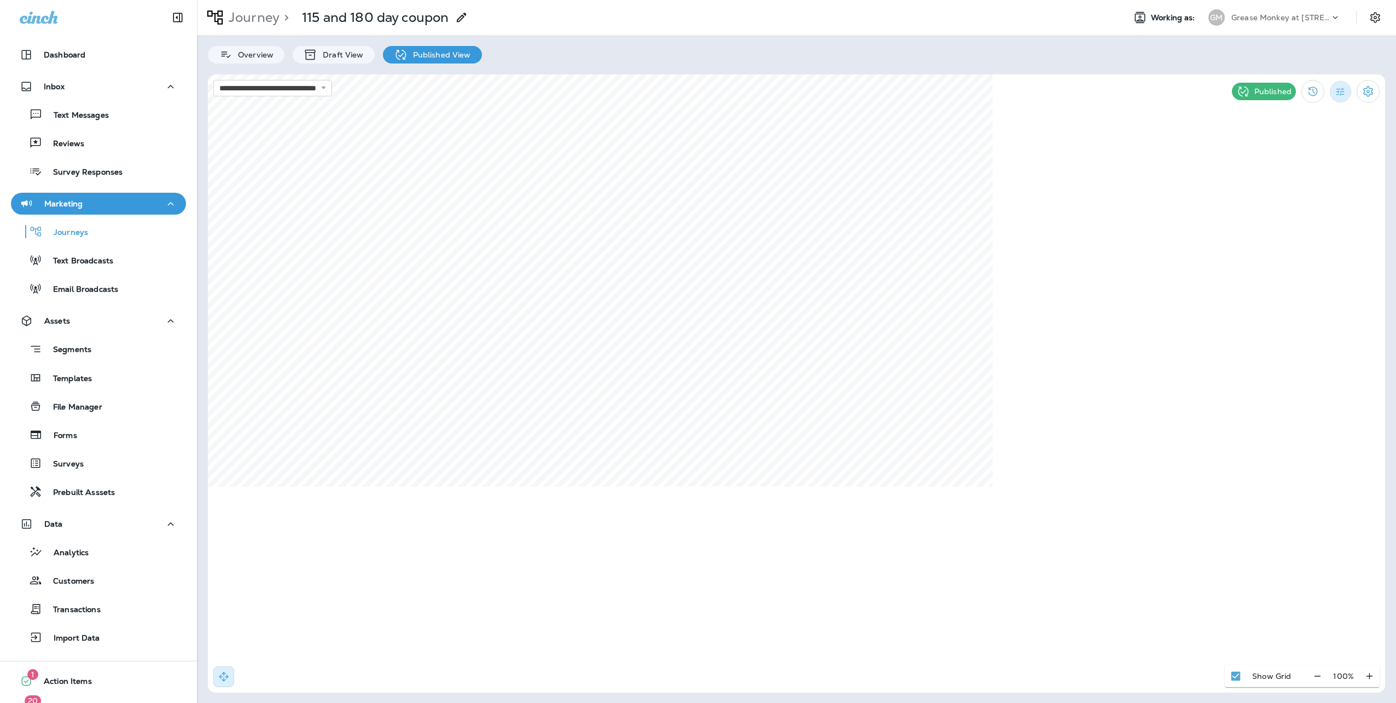
click at [1348, 94] on button "Filter Statistics" at bounding box center [1340, 91] width 21 height 21
drag, startPoint x: 1271, startPoint y: 228, endPoint x: 1263, endPoint y: 227, distance: 7.2
click at [1271, 227] on div "Date Range" at bounding box center [1279, 221] width 78 height 26
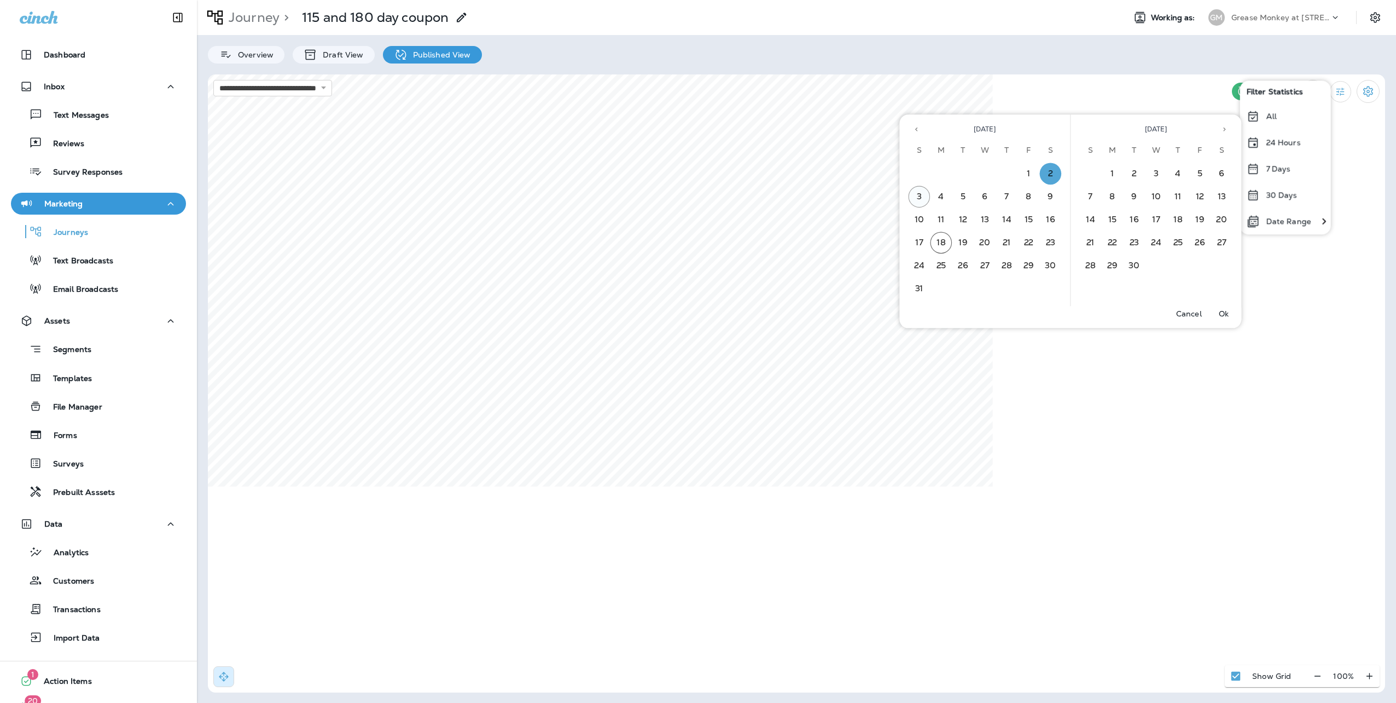
click at [921, 195] on button "3" at bounding box center [920, 197] width 22 height 22
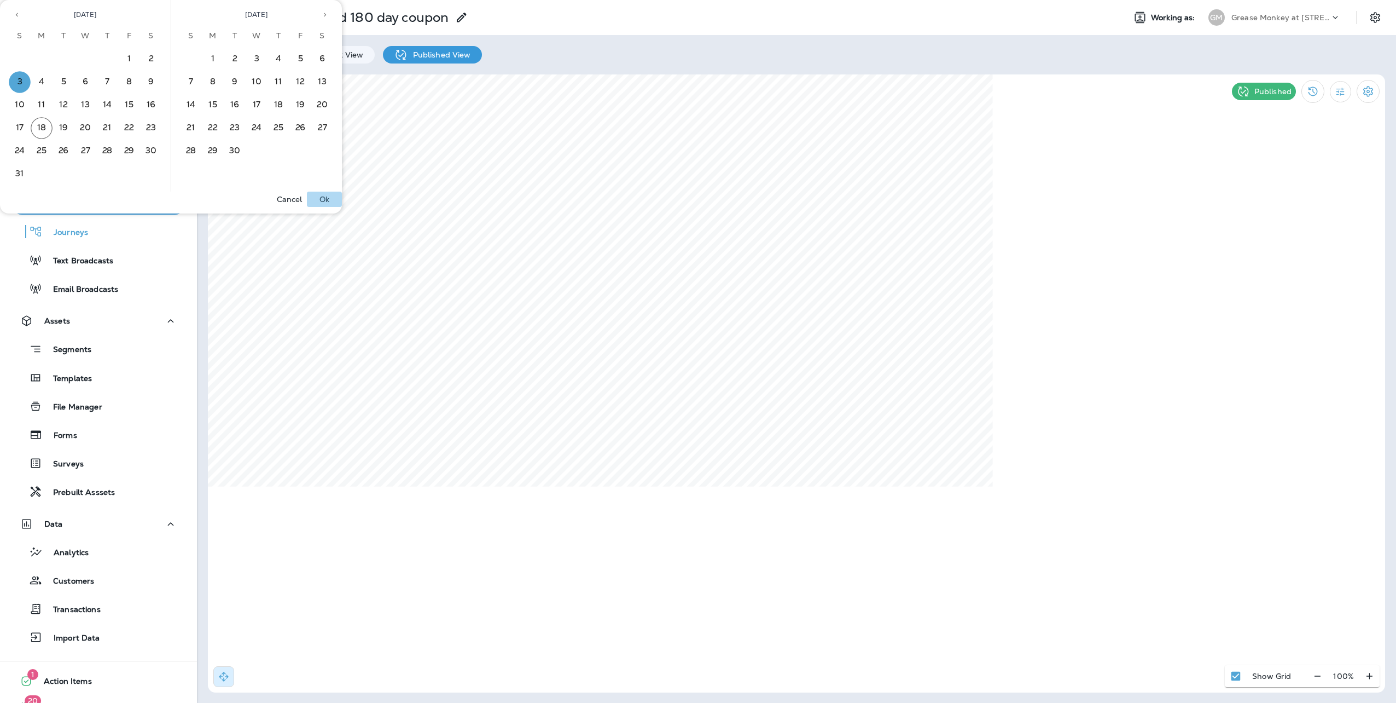
click at [322, 196] on p "Ok" at bounding box center [325, 199] width 10 height 9
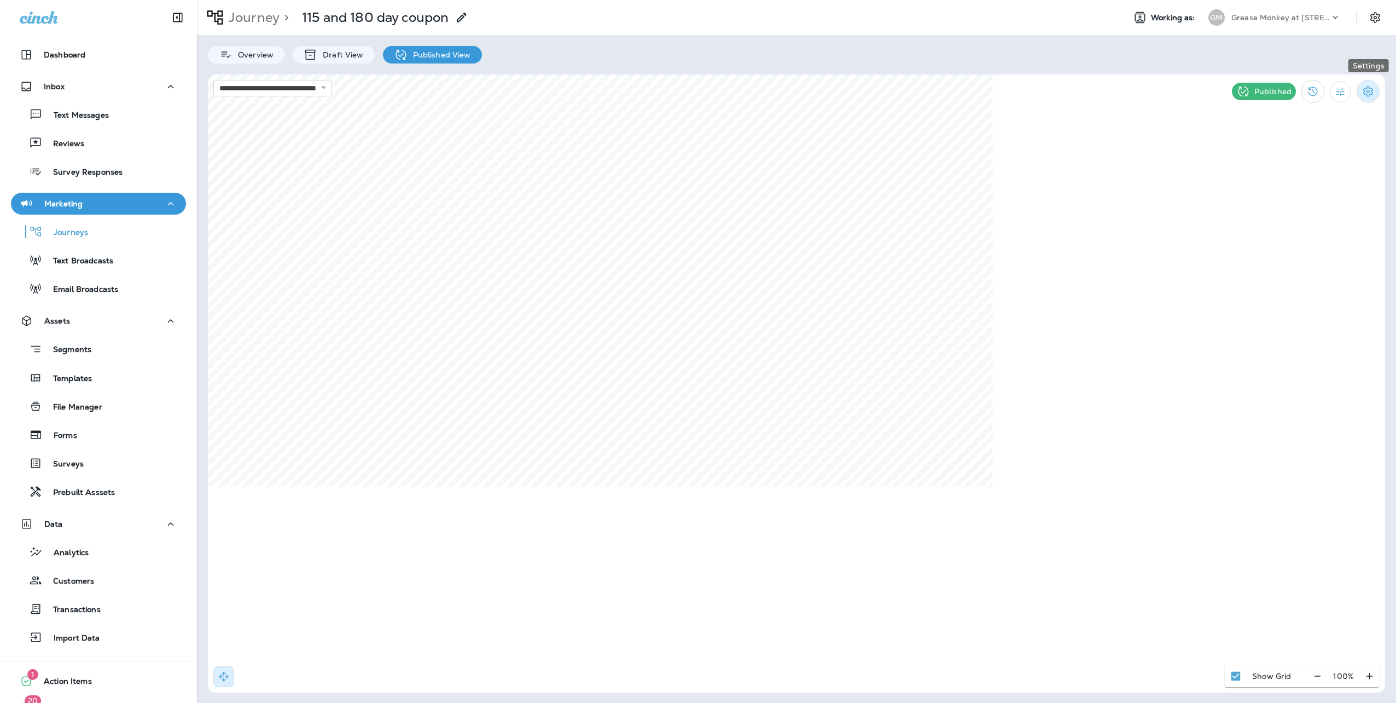
click at [1367, 90] on icon "Settings" at bounding box center [1368, 91] width 13 height 13
click at [1355, 257] on div at bounding box center [698, 351] width 1396 height 703
click at [1342, 88] on icon "Filter Statistics" at bounding box center [1340, 91] width 11 height 11
click at [1272, 161] on div "7 Days" at bounding box center [1285, 168] width 91 height 26
click at [1368, 94] on icon "Settings" at bounding box center [1368, 91] width 13 height 13
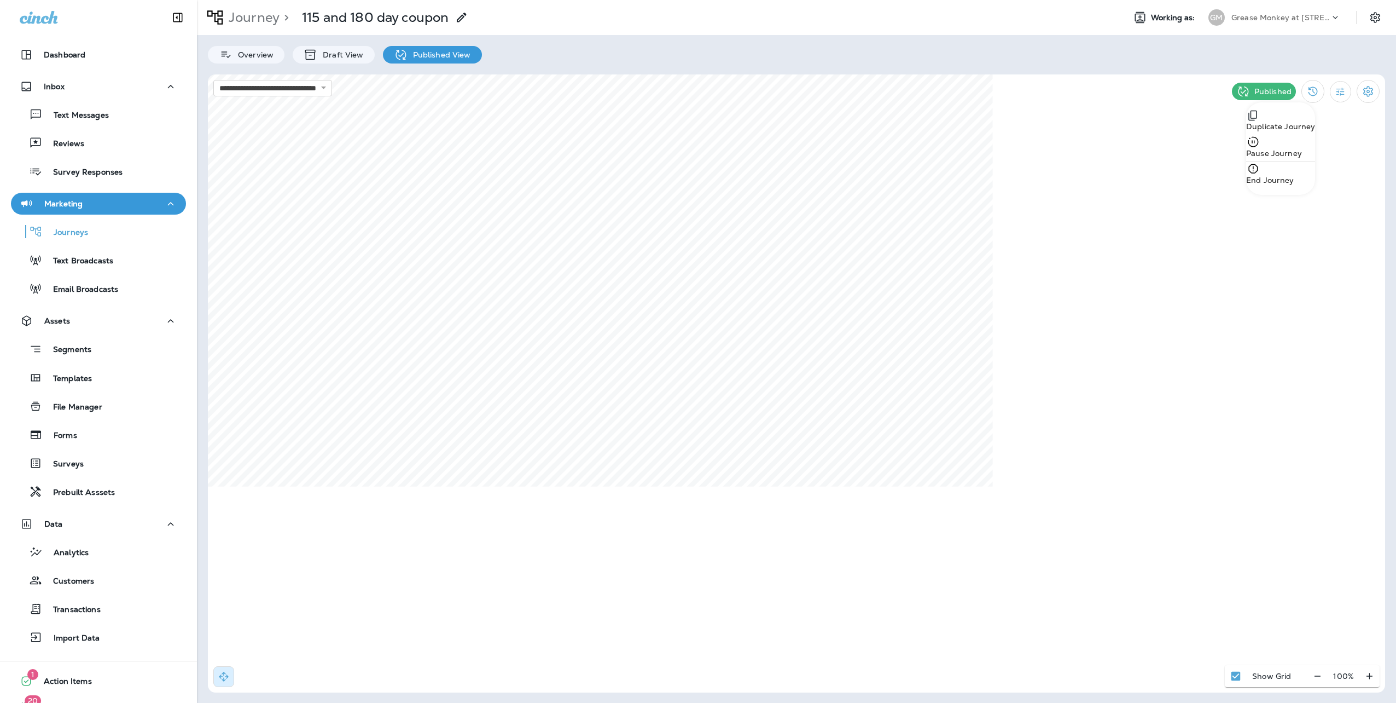
click at [1378, 143] on div at bounding box center [698, 351] width 1396 height 703
click at [1338, 90] on icon "Filter Statistics" at bounding box center [1340, 91] width 11 height 11
click at [1275, 218] on p "Date Range" at bounding box center [1288, 221] width 45 height 9
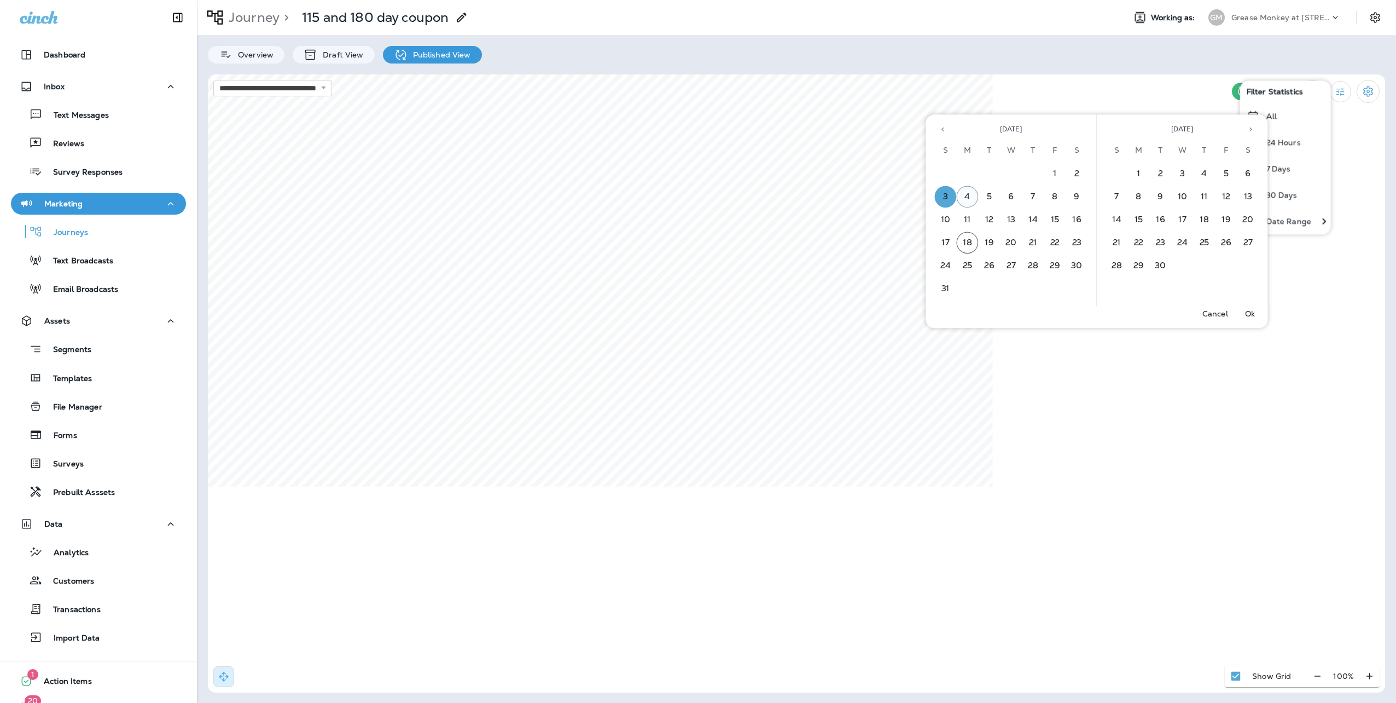
click at [967, 193] on button "4" at bounding box center [968, 197] width 22 height 22
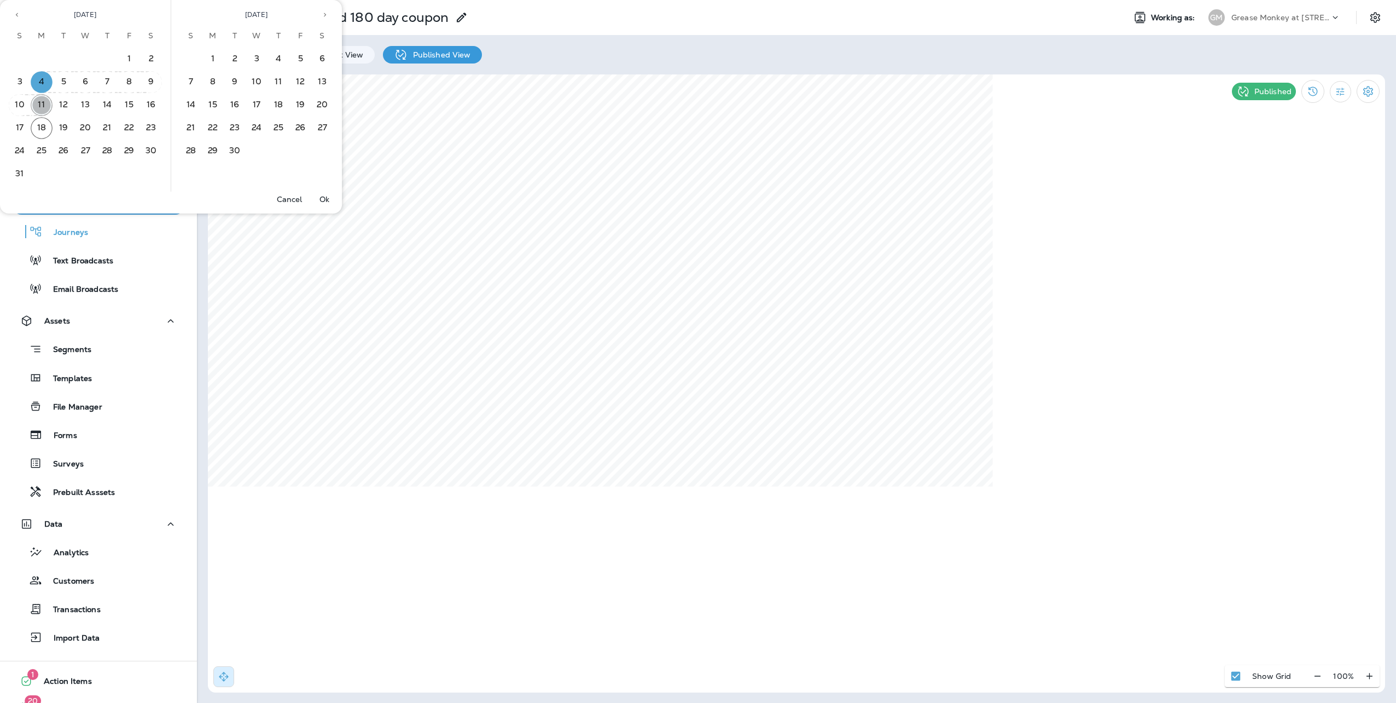
click at [44, 101] on button "11" at bounding box center [42, 105] width 22 height 22
click at [325, 193] on button "Ok" at bounding box center [324, 199] width 35 height 15
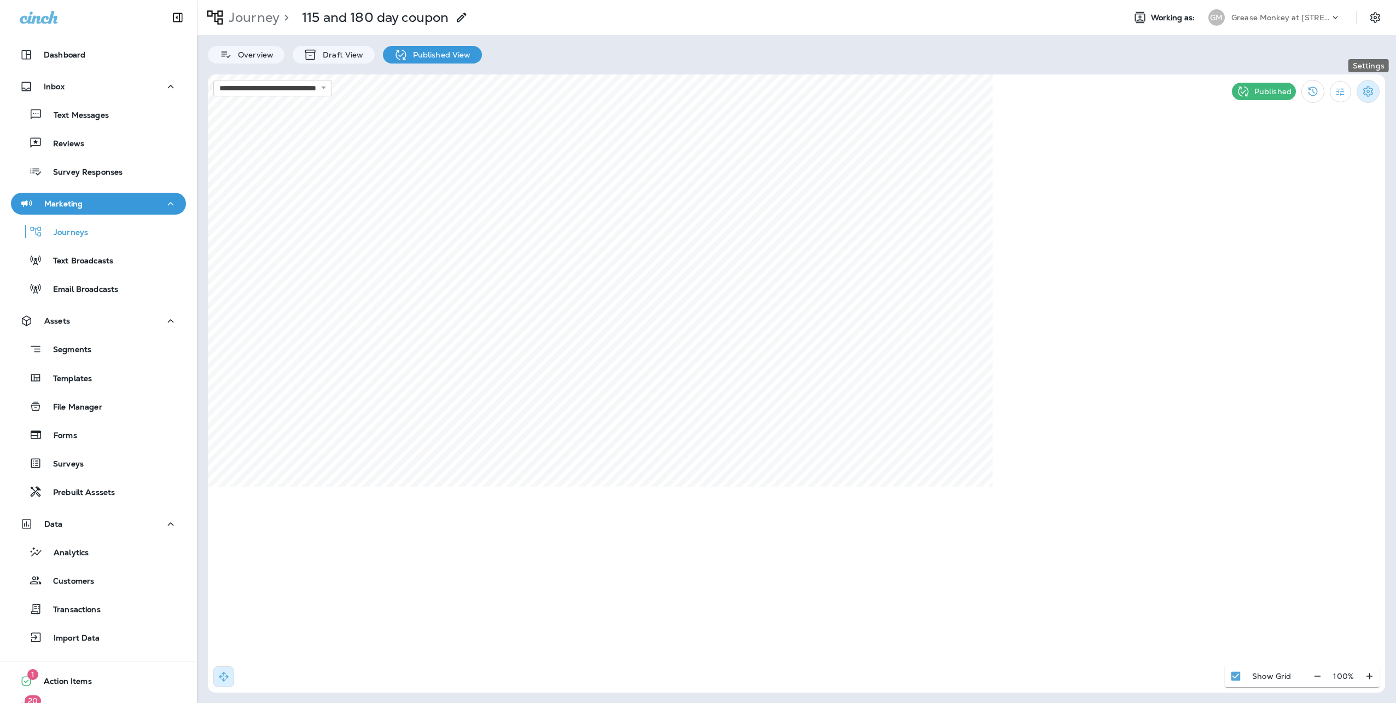
click at [1369, 88] on icon "Settings" at bounding box center [1368, 91] width 13 height 13
click at [1333, 92] on div at bounding box center [698, 351] width 1396 height 703
click at [1343, 91] on icon "Filter Statistics" at bounding box center [1340, 91] width 11 height 11
click at [1288, 193] on p "30 Days" at bounding box center [1281, 194] width 31 height 9
click at [1342, 86] on icon "Filter Statistics" at bounding box center [1340, 91] width 11 height 11
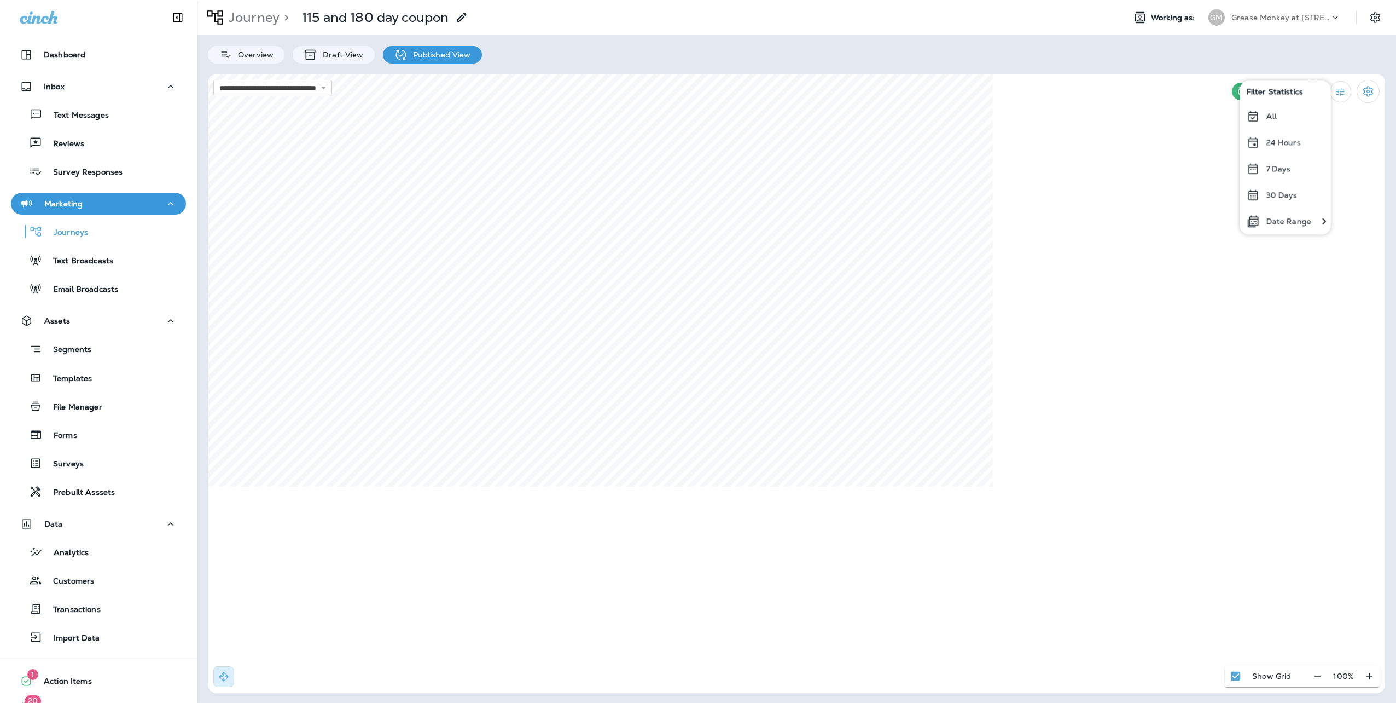
click at [1274, 114] on p "All" at bounding box center [1271, 116] width 10 height 9
drag, startPoint x: 339, startPoint y: 90, endPoint x: 335, endPoint y: 96, distance: 6.7
click at [332, 90] on select "**********" at bounding box center [272, 88] width 119 height 16
click at [213, 80] on select "**********" at bounding box center [272, 88] width 119 height 16
click at [332, 83] on select "**********" at bounding box center [272, 88] width 119 height 16
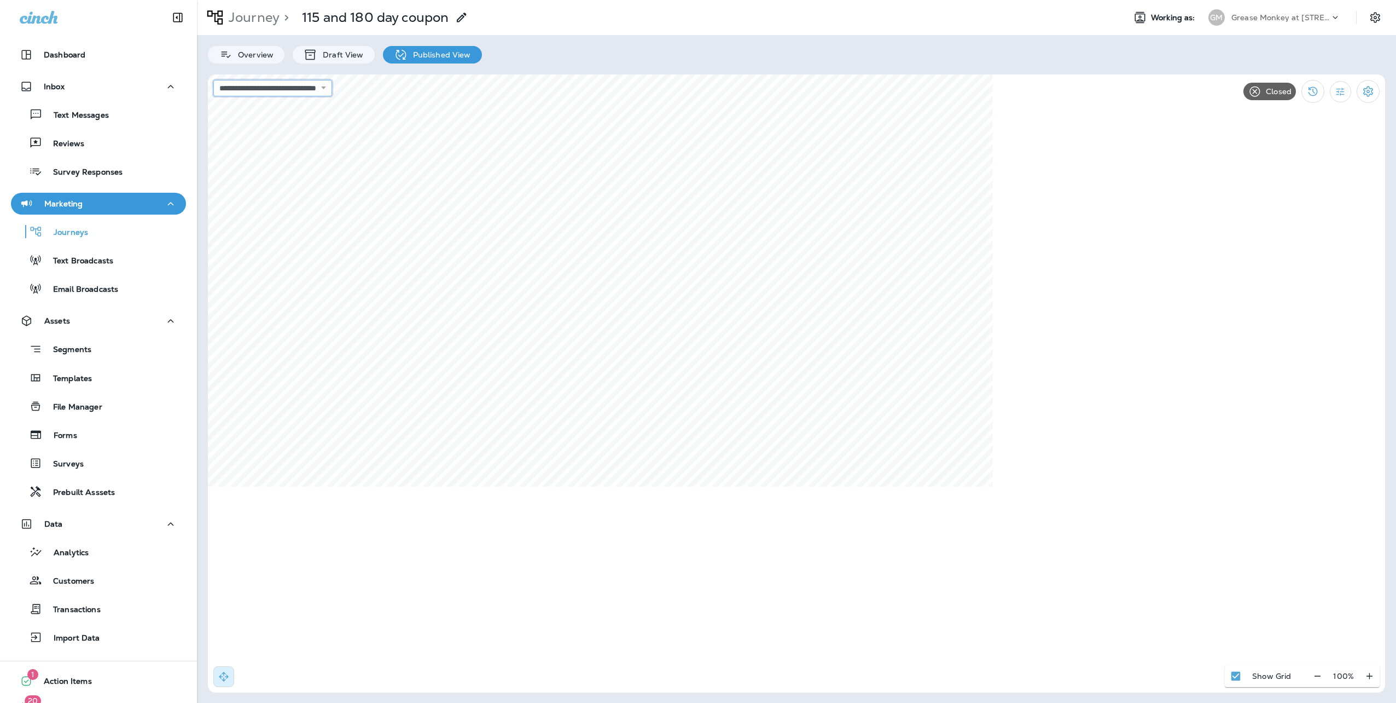
select select "**********"
click at [213, 80] on select "**********" at bounding box center [272, 88] width 119 height 16
click at [711, 376] on icon at bounding box center [711, 378] width 7 height 7
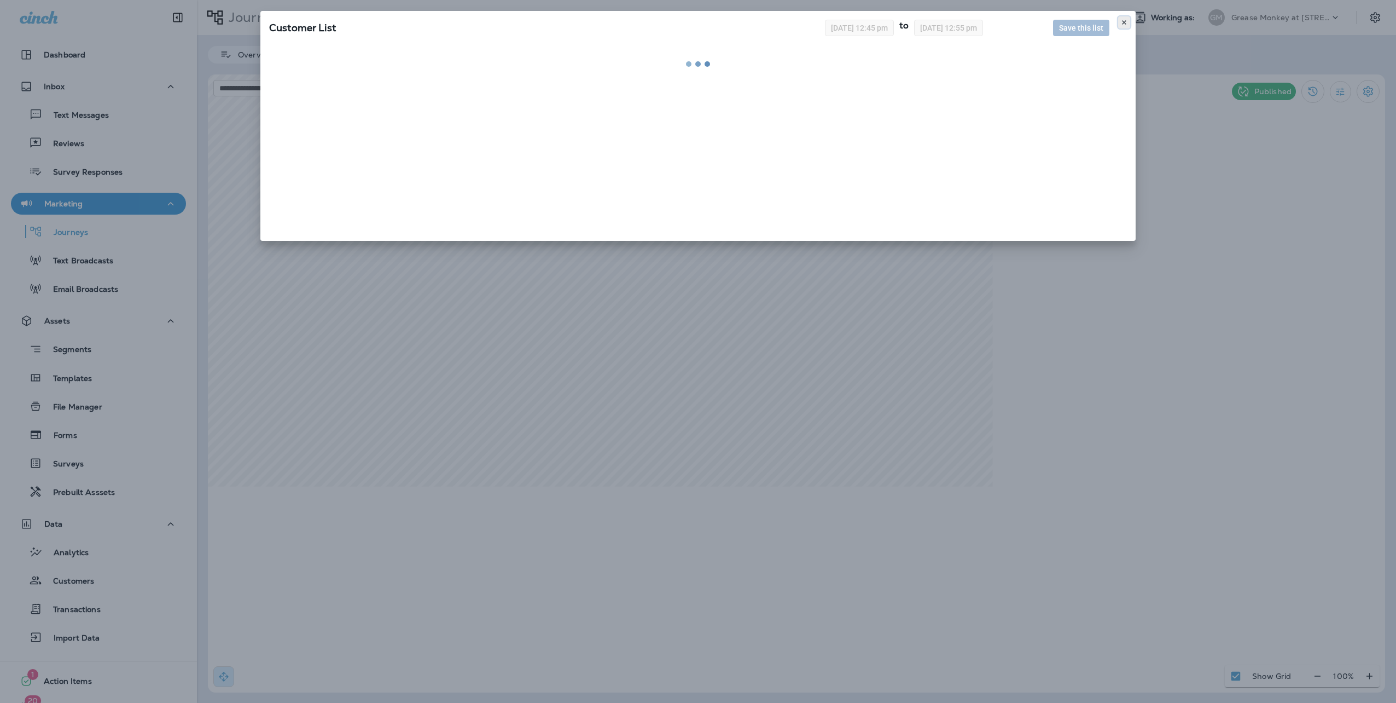
click at [1126, 21] on icon at bounding box center [1124, 22] width 7 height 7
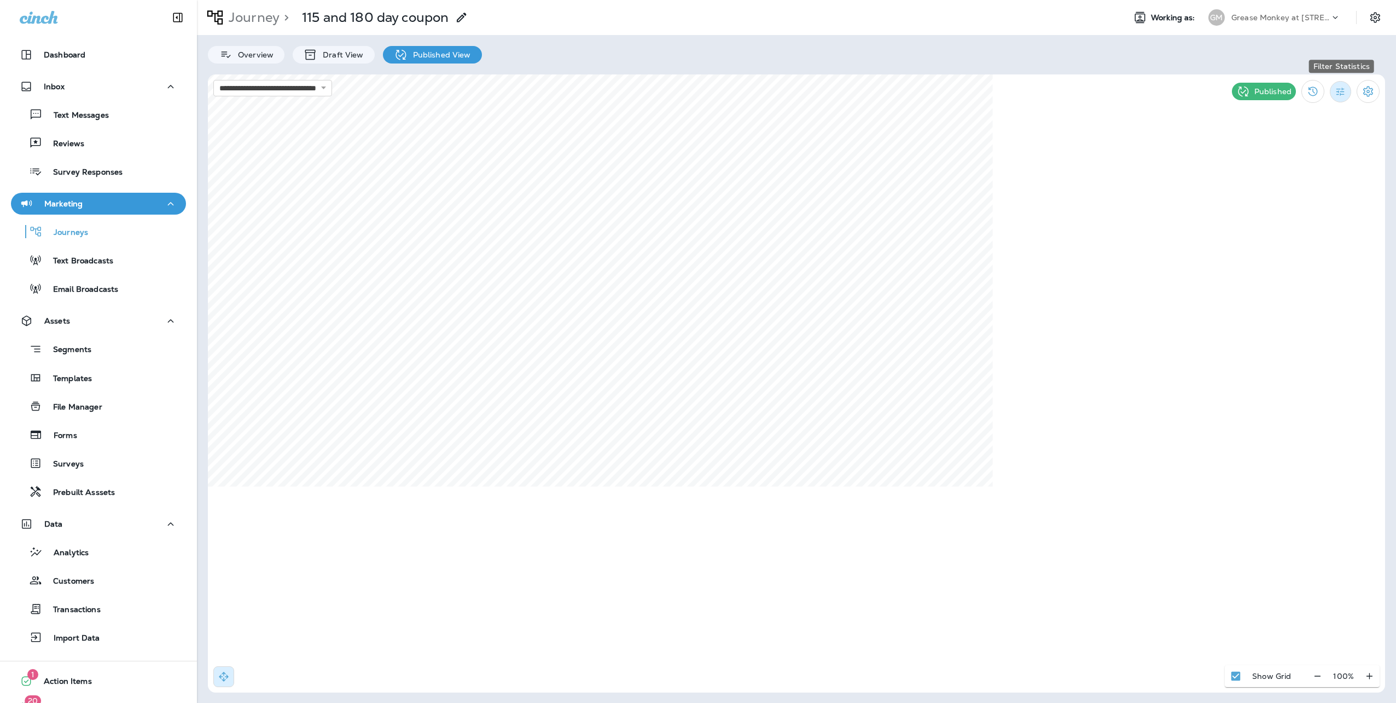
click at [1338, 90] on icon "Filter Statistics" at bounding box center [1340, 91] width 11 height 11
click at [1286, 191] on p "30 Days" at bounding box center [1281, 194] width 31 height 9
click at [1348, 93] on button "Filter Statistics" at bounding box center [1340, 91] width 21 height 21
click at [1288, 166] on p "7 Days" at bounding box center [1278, 168] width 25 height 9
click at [1338, 92] on icon "Filter Statistics" at bounding box center [1340, 91] width 11 height 11
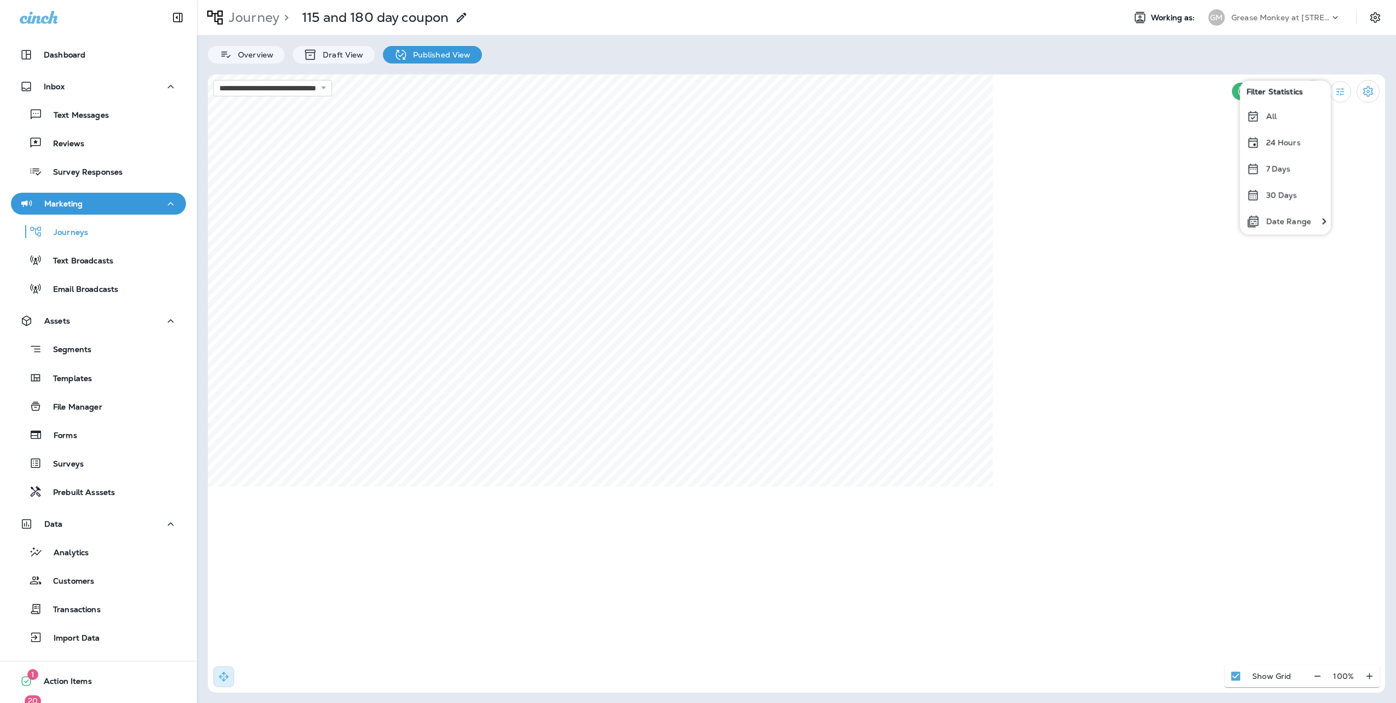
click at [1268, 189] on div "30 Days" at bounding box center [1285, 195] width 91 height 26
click at [1341, 90] on icon "Filter Statistics" at bounding box center [1340, 91] width 11 height 11
click at [64, 117] on p "Text Messages" at bounding box center [76, 116] width 66 height 10
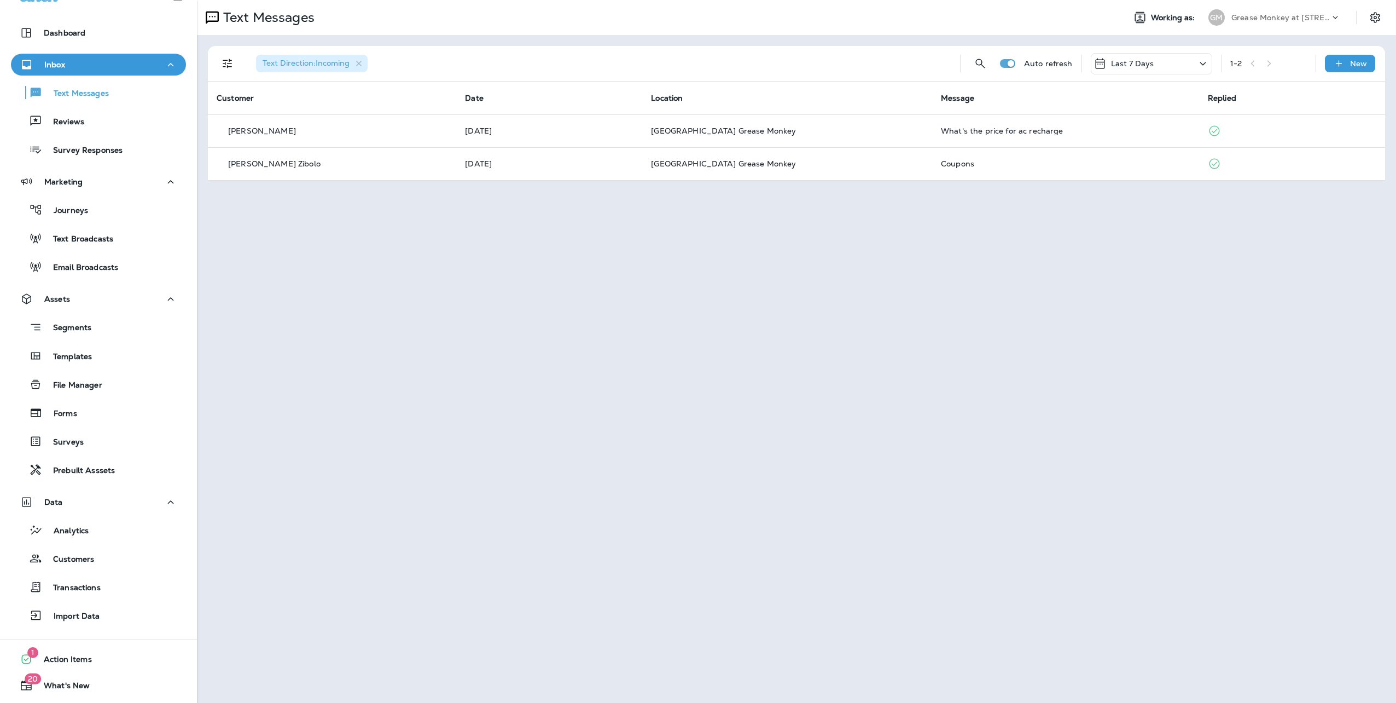
scroll to position [47, 0]
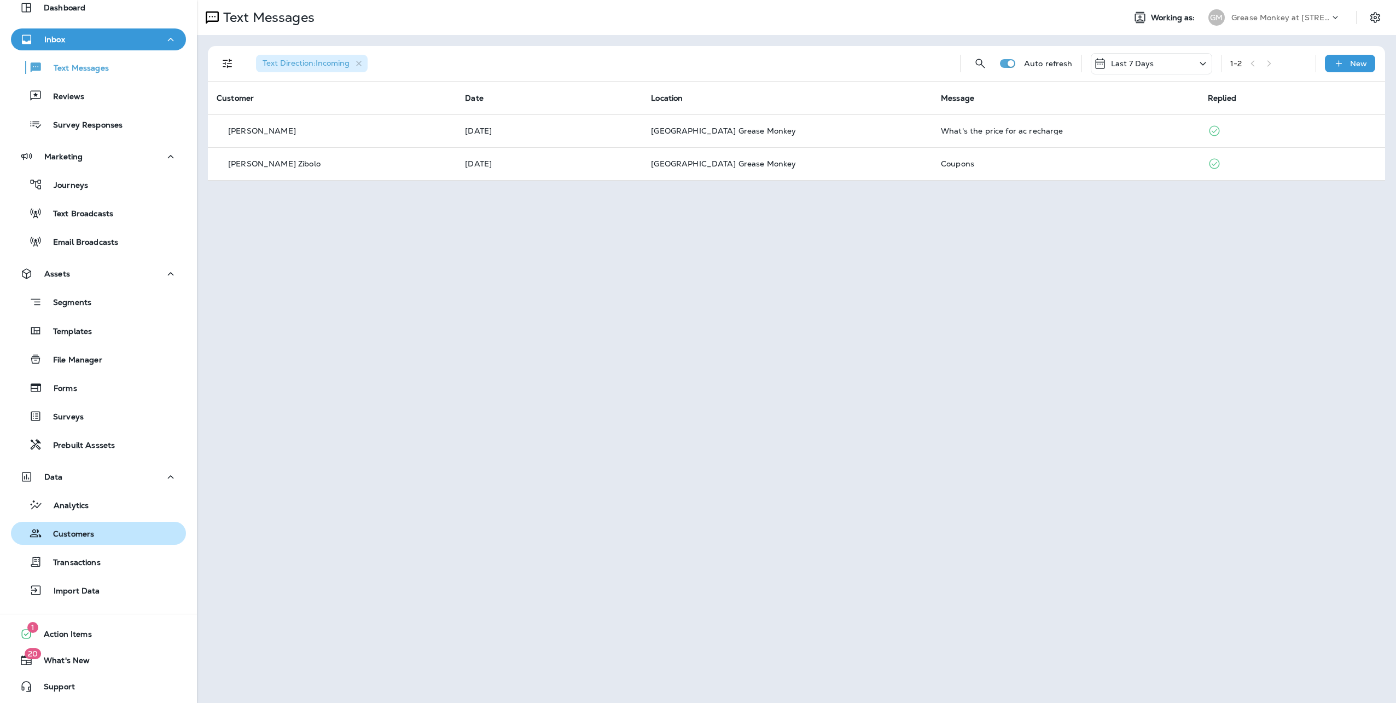
click at [71, 533] on p "Customers" at bounding box center [68, 534] width 52 height 10
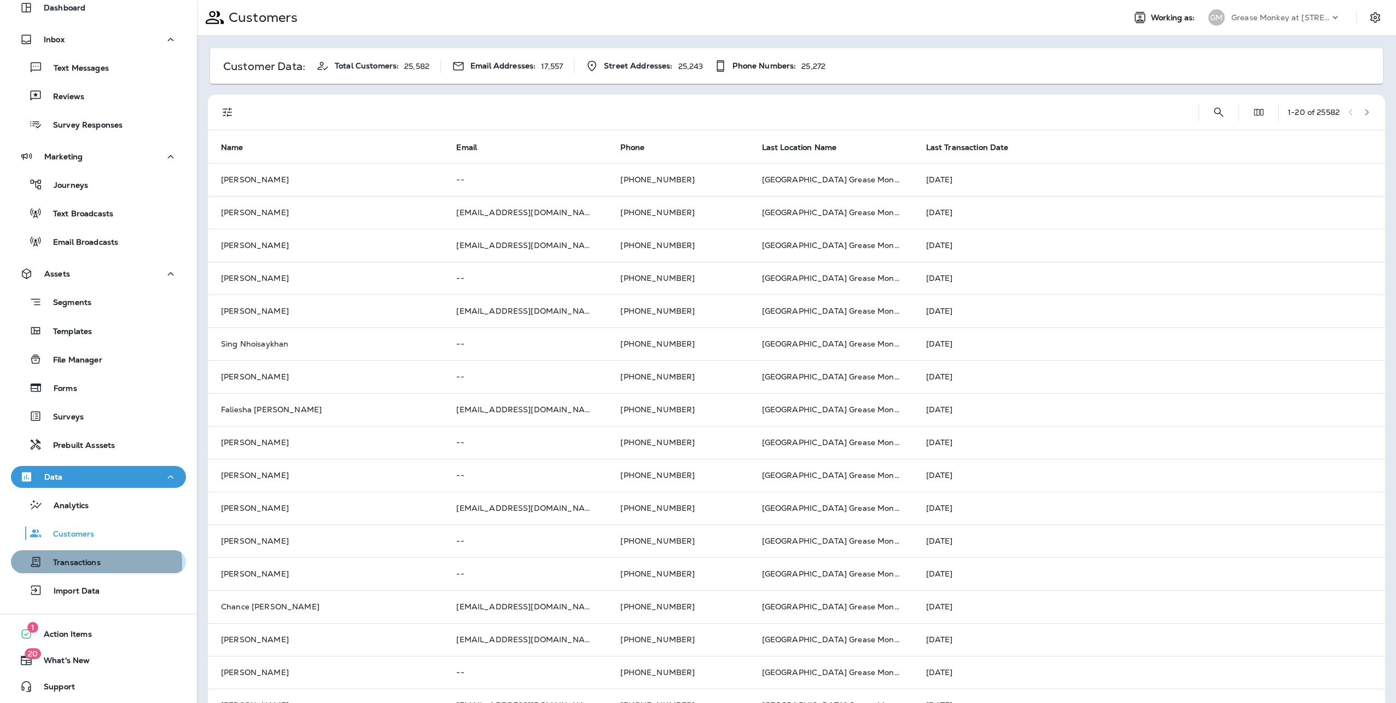
click at [73, 564] on p "Transactions" at bounding box center [71, 563] width 59 height 10
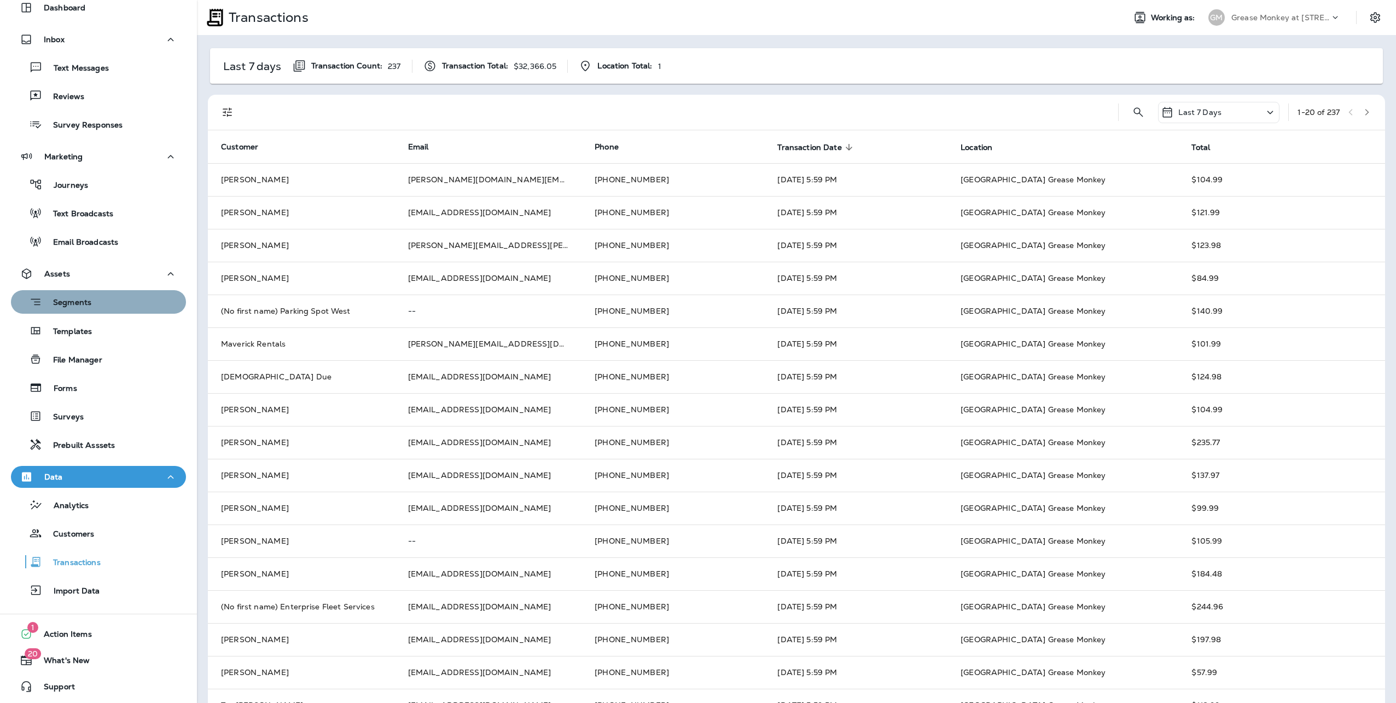
click at [114, 308] on div "Segments" at bounding box center [98, 301] width 166 height 17
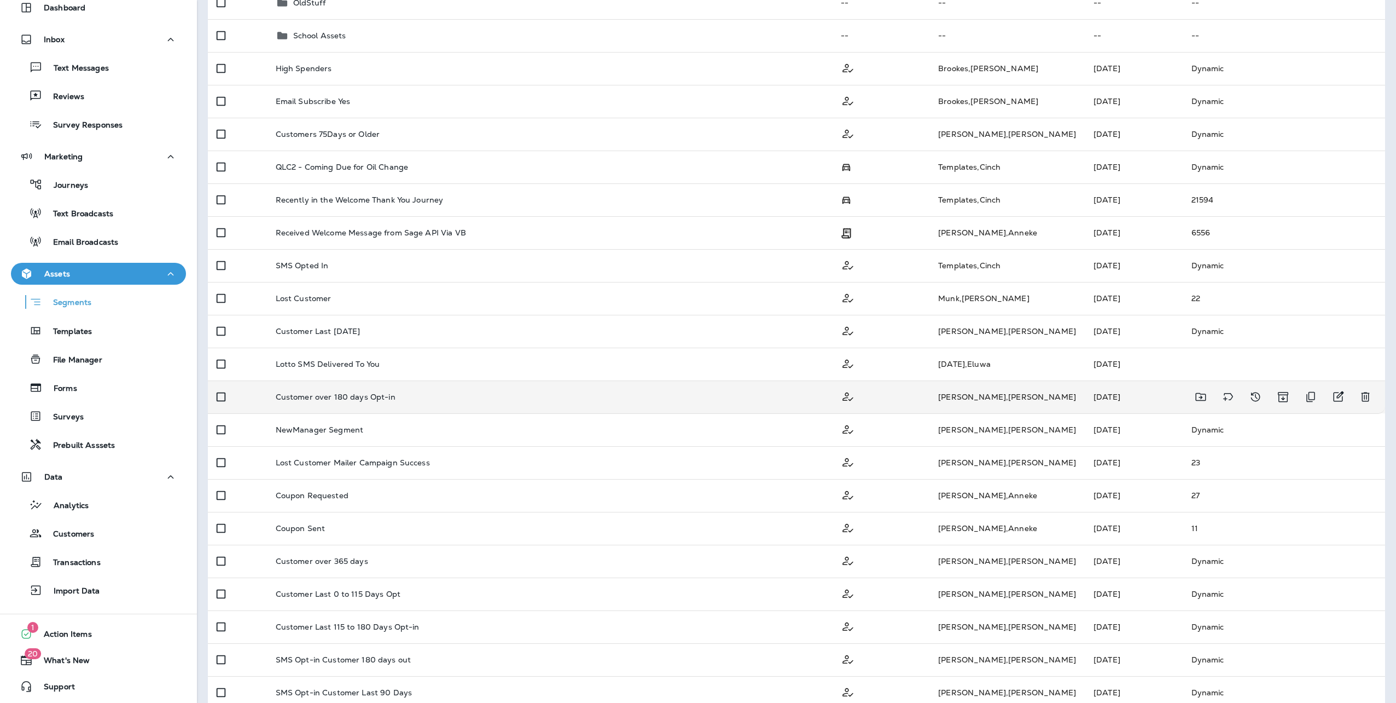
scroll to position [164, 0]
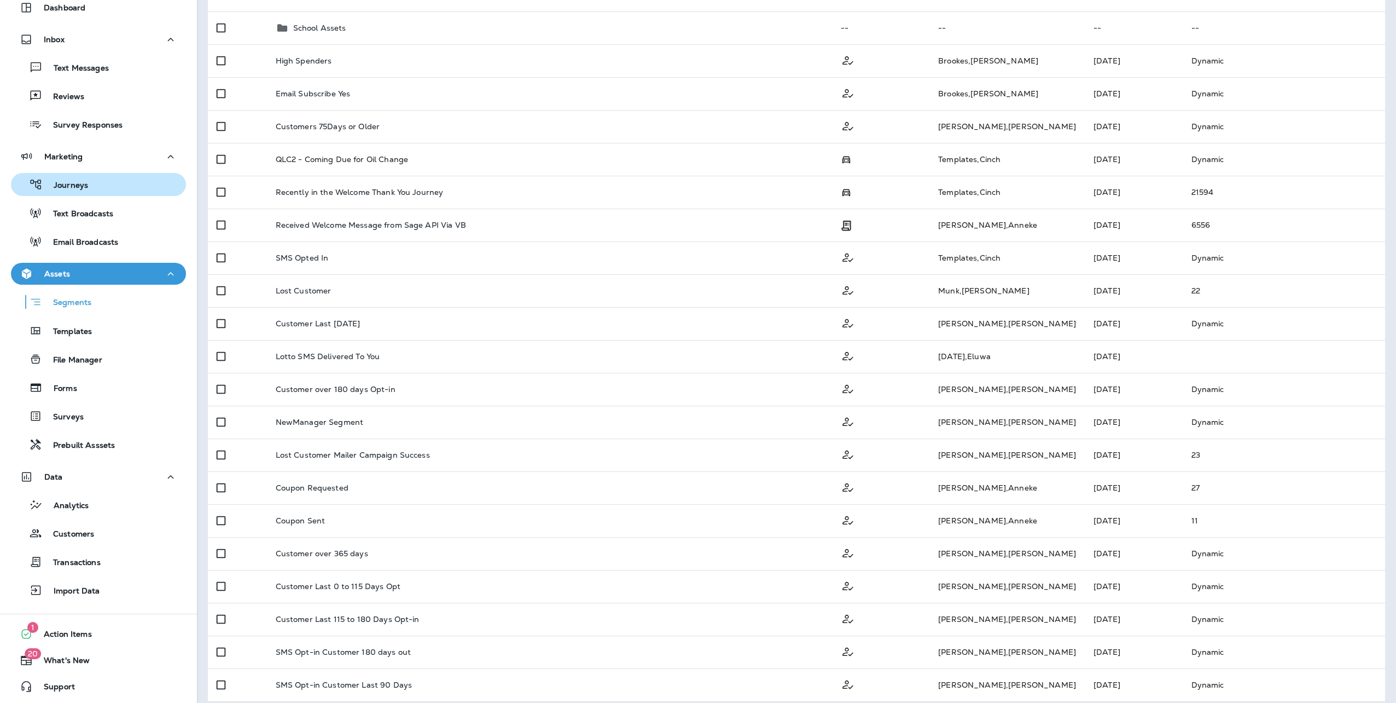
click at [79, 189] on p "Journeys" at bounding box center [65, 186] width 45 height 10
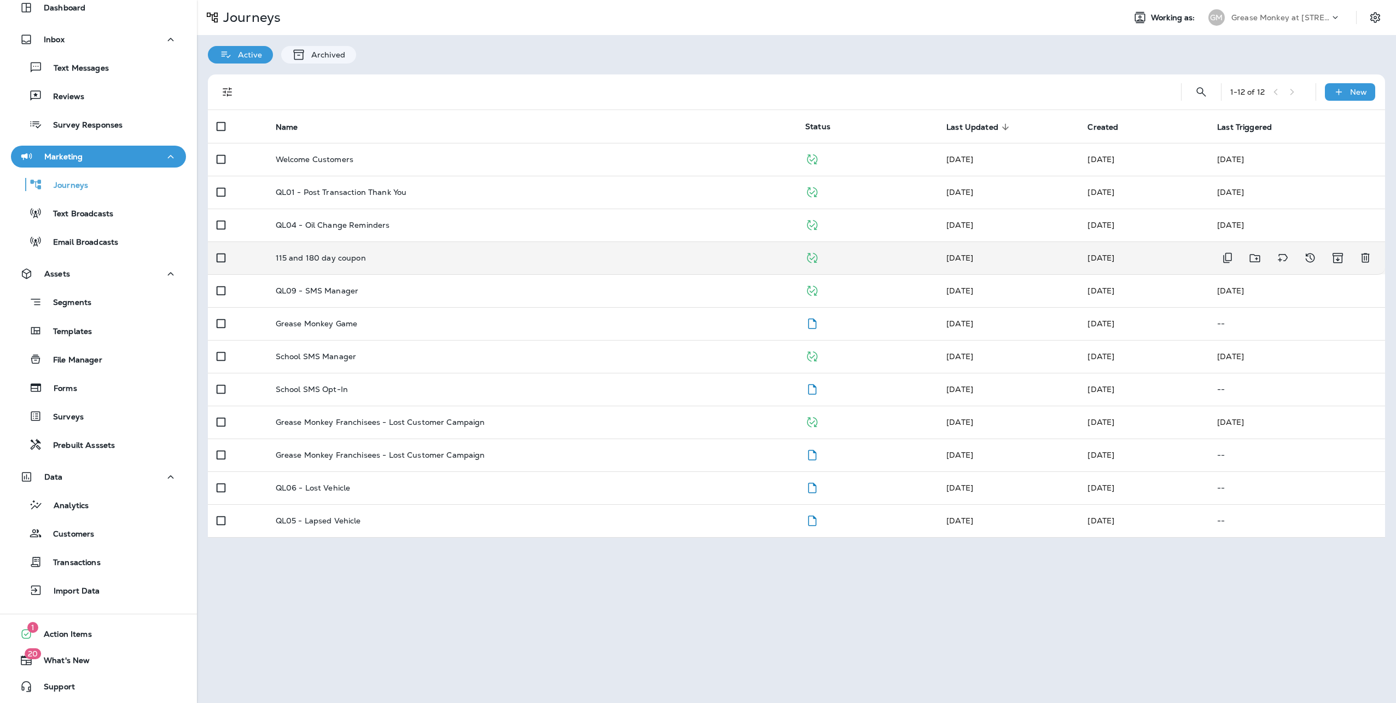
click at [312, 255] on p "115 and 180 day coupon" at bounding box center [321, 257] width 90 height 9
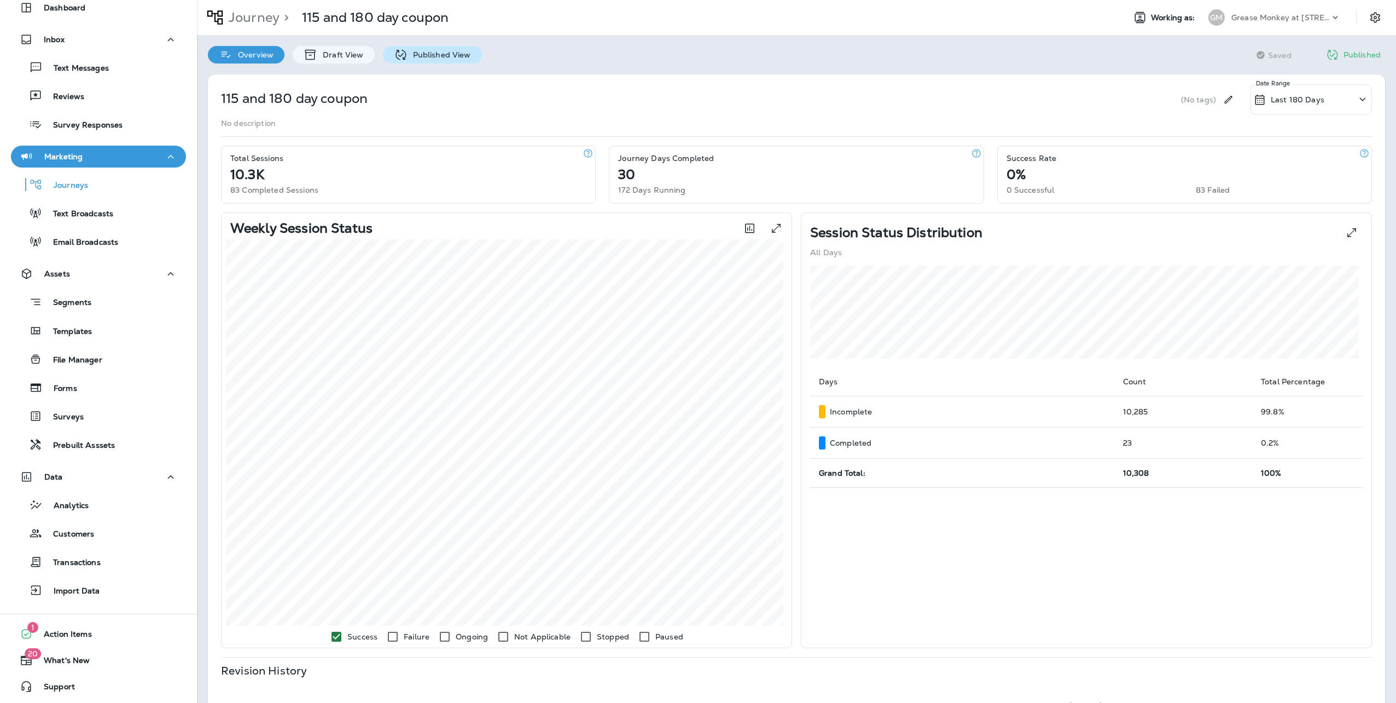
click at [430, 53] on p "Published View" at bounding box center [439, 54] width 63 height 9
